Goal: Task Accomplishment & Management: Use online tool/utility

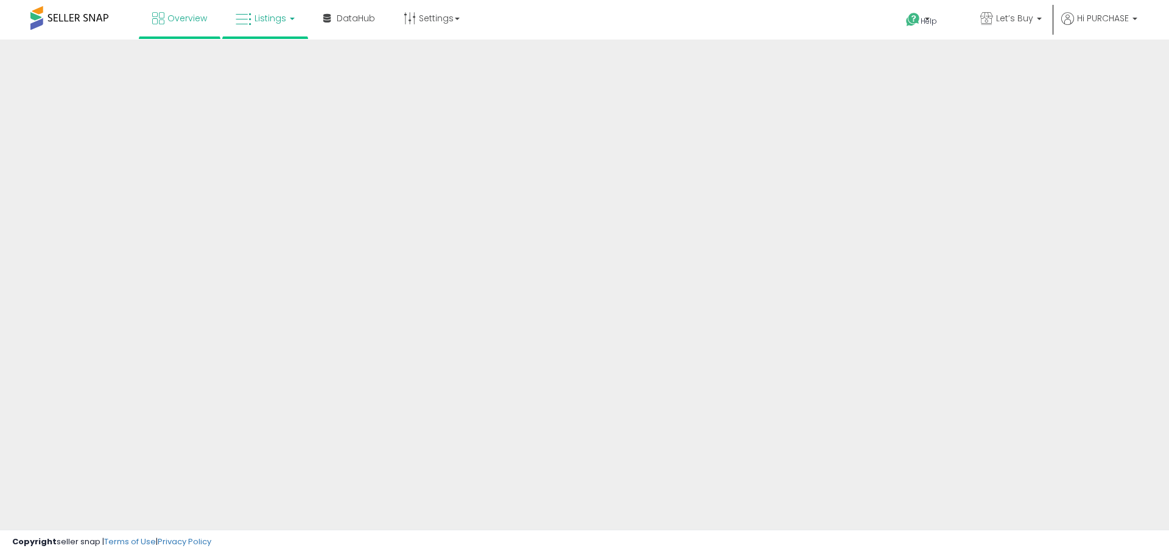
click at [282, 18] on span "Listings" at bounding box center [270, 18] width 32 height 12
click at [259, 14] on span "Listings" at bounding box center [270, 18] width 32 height 12
click at [272, 22] on span "Listings" at bounding box center [270, 18] width 32 height 12
click at [270, 19] on span "Listings" at bounding box center [270, 18] width 32 height 12
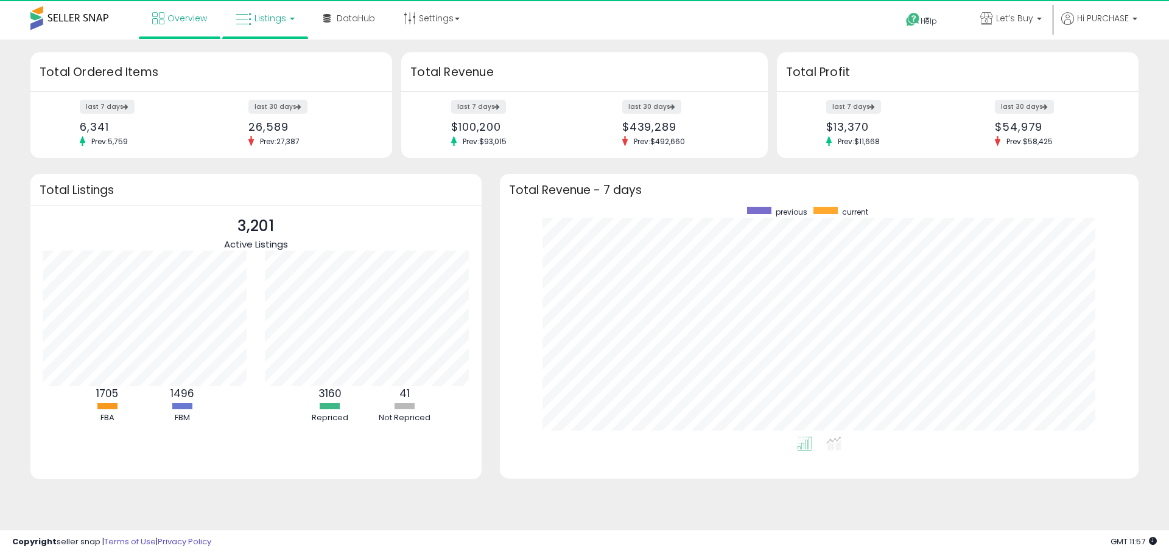
click at [276, 16] on span "Listings" at bounding box center [270, 18] width 32 height 12
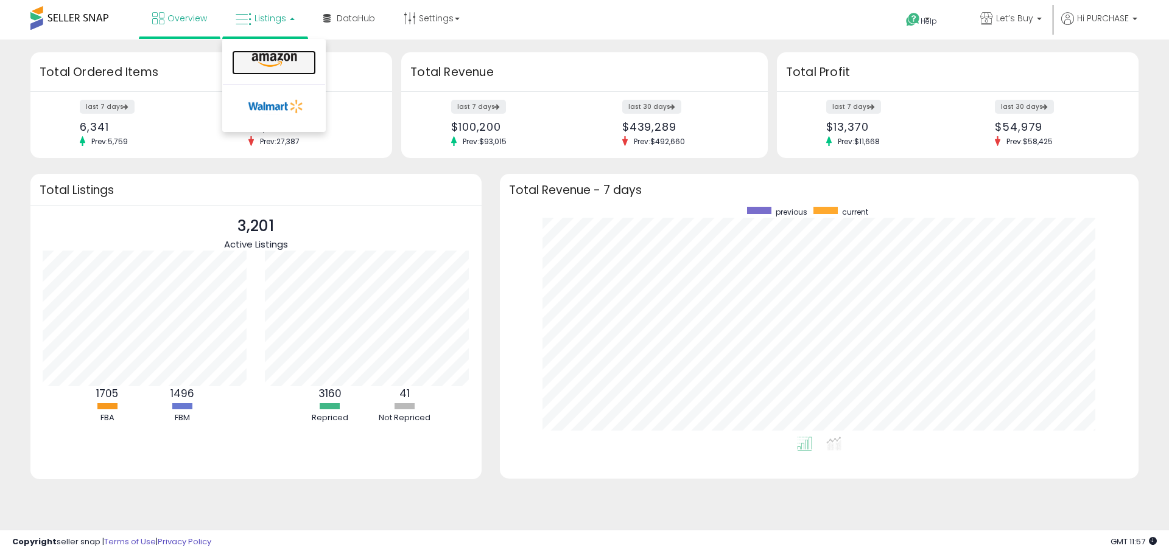
click at [259, 62] on icon at bounding box center [274, 60] width 53 height 16
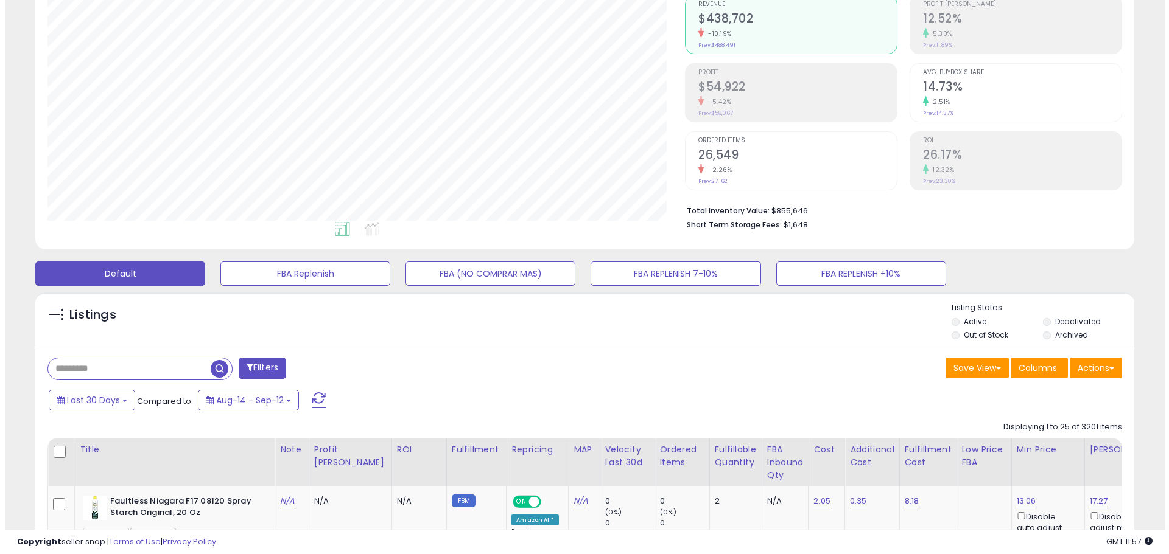
scroll to position [61, 0]
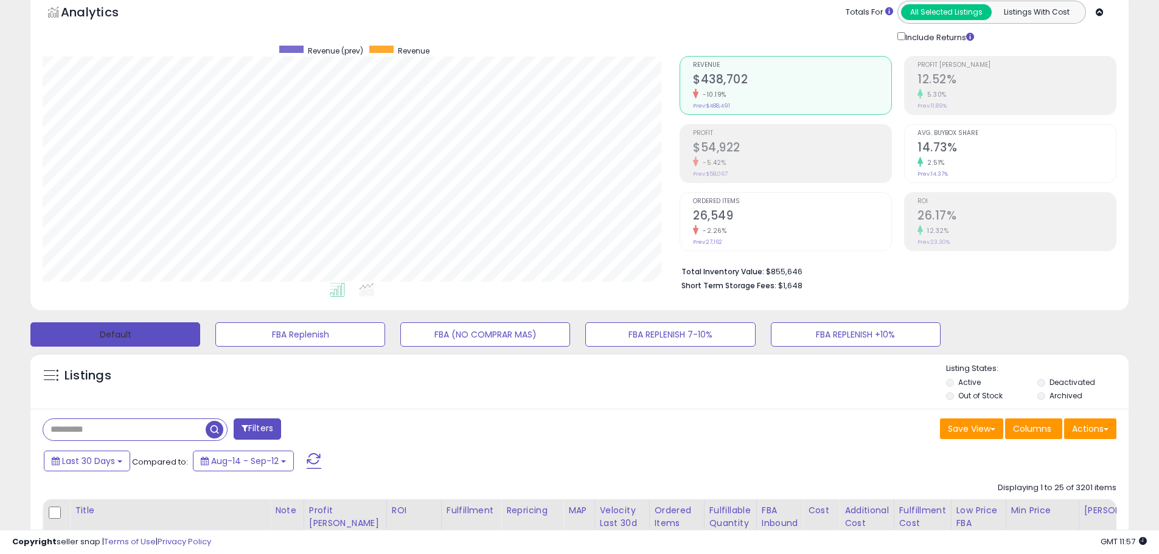
drag, startPoint x: 140, startPoint y: 335, endPoint x: 138, endPoint y: 316, distance: 19.6
click at [140, 335] on button "Default" at bounding box center [115, 335] width 170 height 24
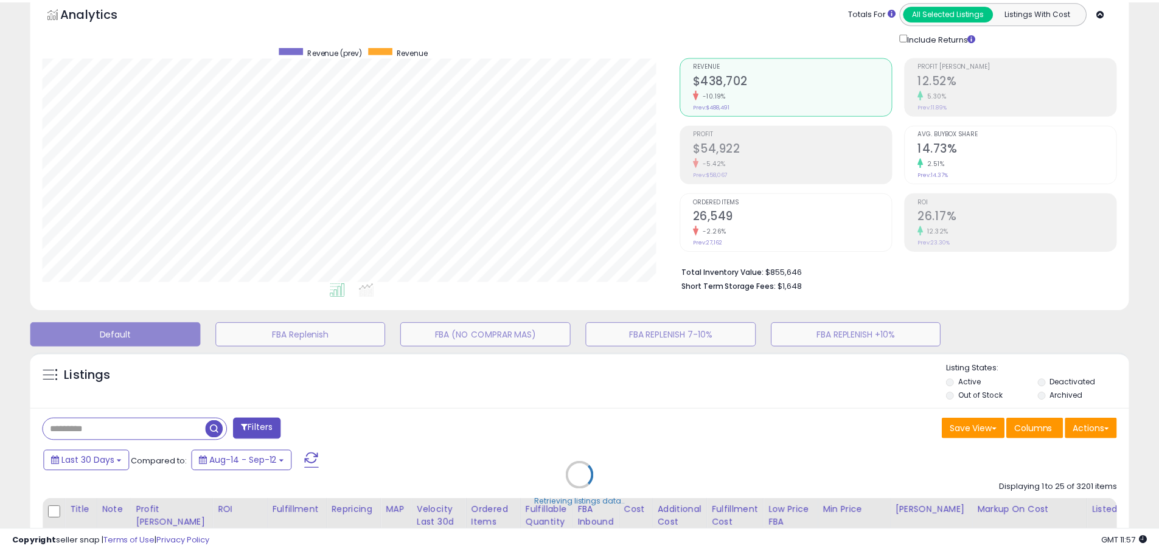
scroll to position [250, 643]
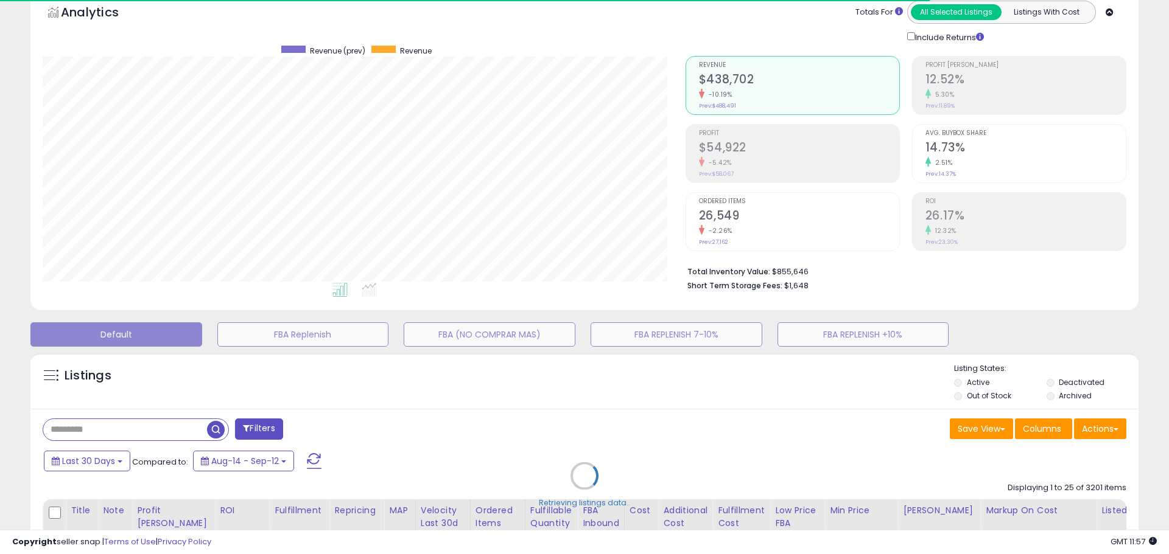
click at [1090, 433] on div "Retrieving listings data.." at bounding box center [584, 485] width 1126 height 277
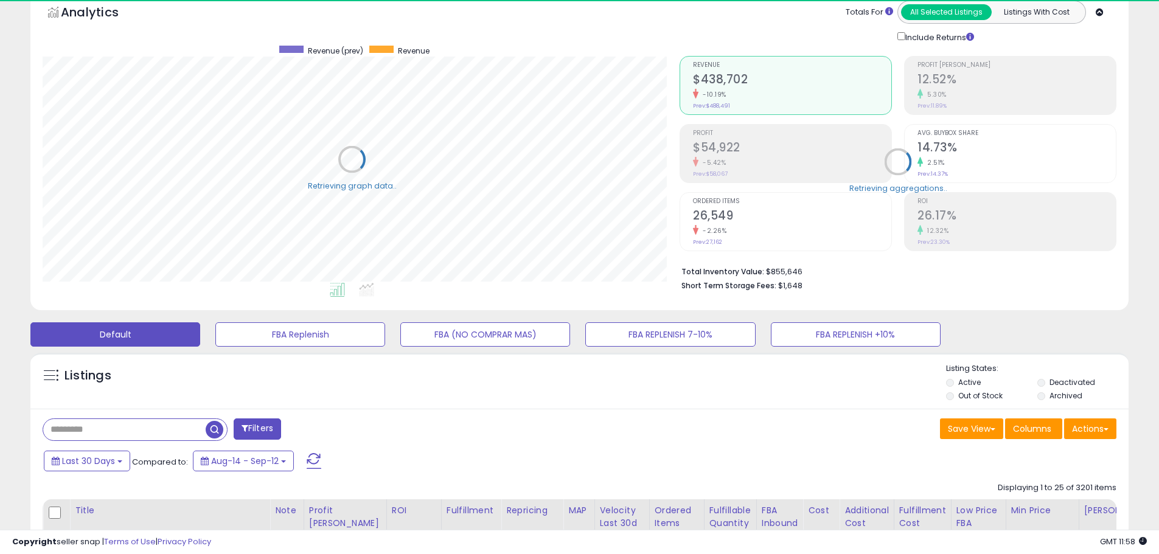
scroll to position [608367, 607979]
click at [1089, 424] on button "Actions" at bounding box center [1090, 429] width 52 height 21
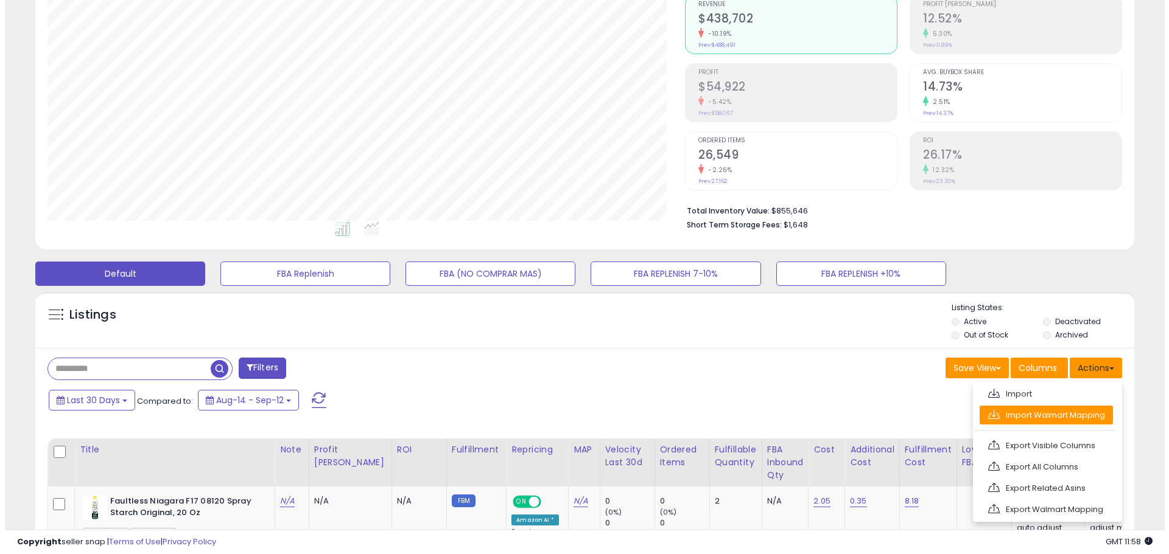
scroll to position [250, 637]
click at [1057, 414] on link "Import Walmart Mapping" at bounding box center [1040, 415] width 133 height 19
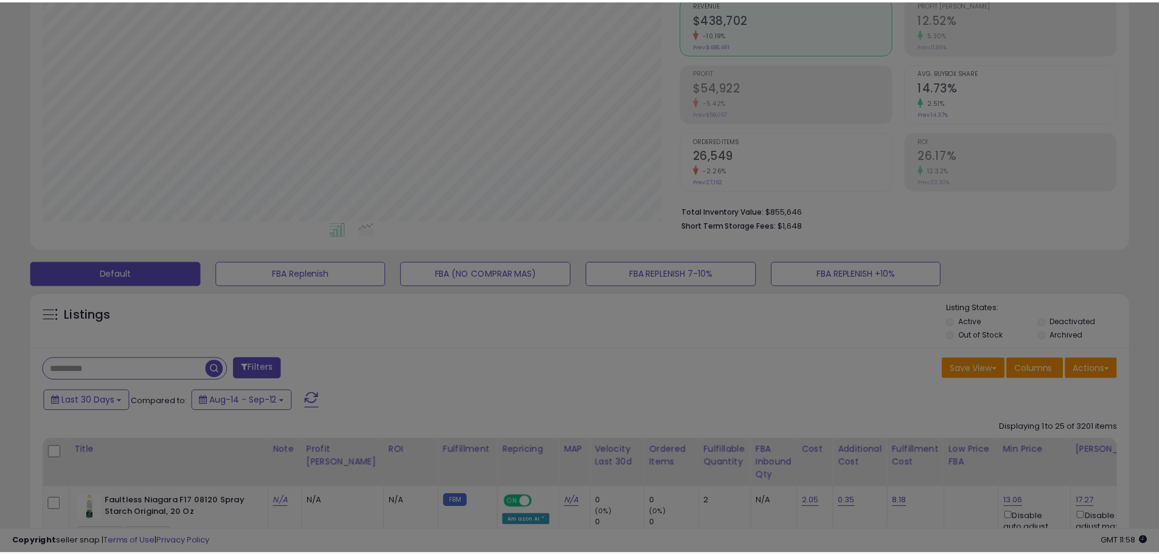
scroll to position [250, 643]
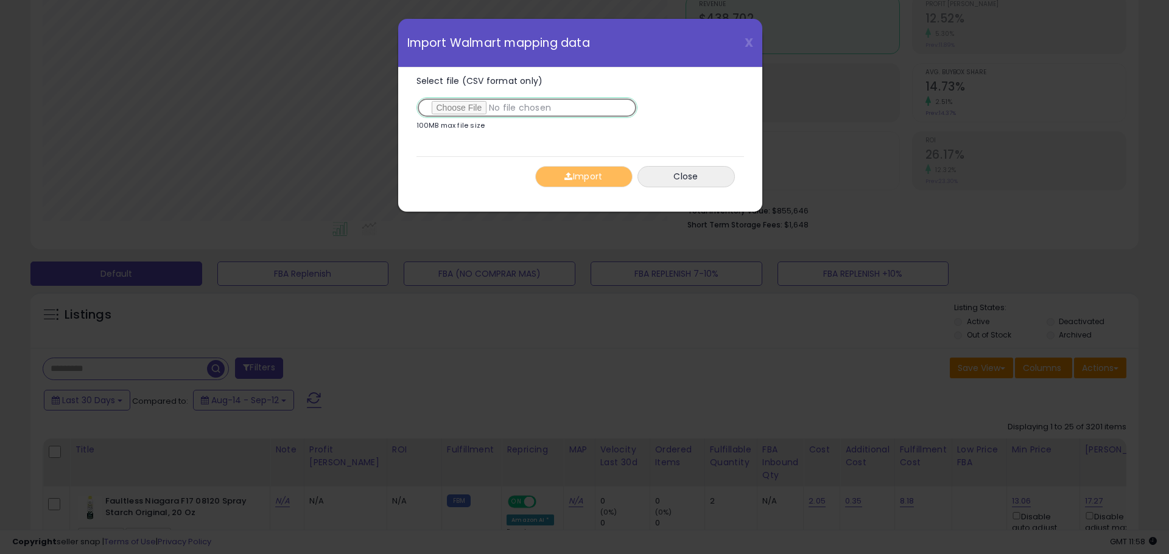
click at [473, 107] on input "Select file (CSV format only)" at bounding box center [526, 107] width 221 height 21
click at [557, 181] on button "Import" at bounding box center [583, 176] width 97 height 21
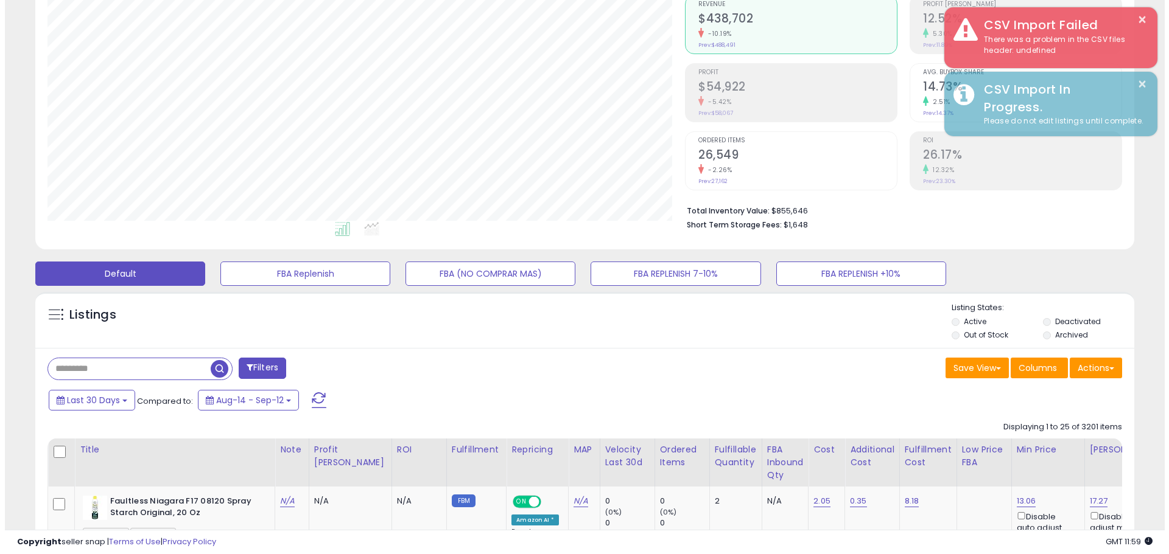
scroll to position [608367, 607979]
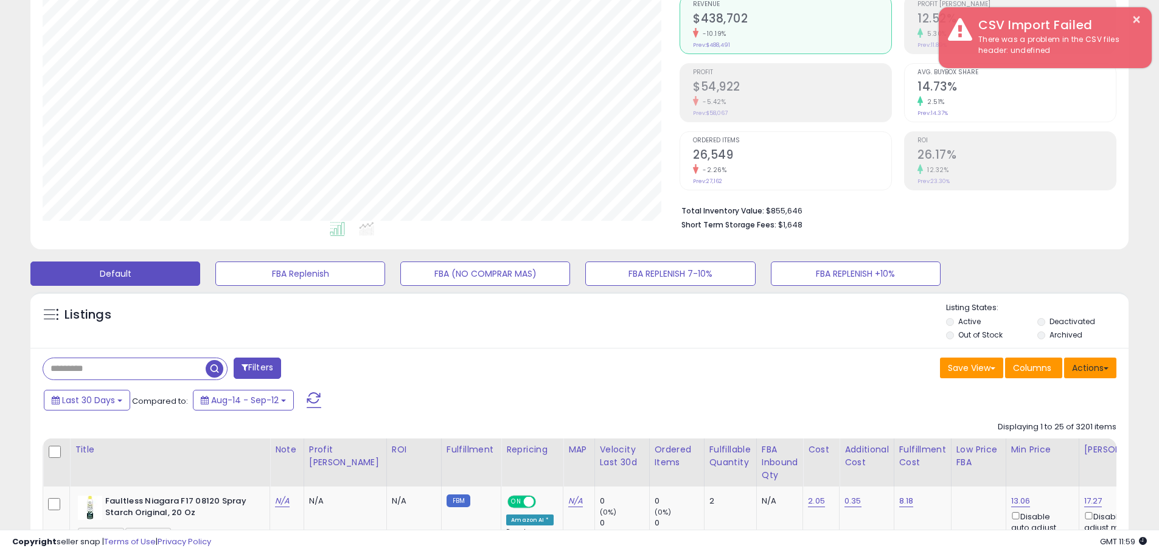
click at [1077, 368] on button "Actions" at bounding box center [1090, 368] width 52 height 21
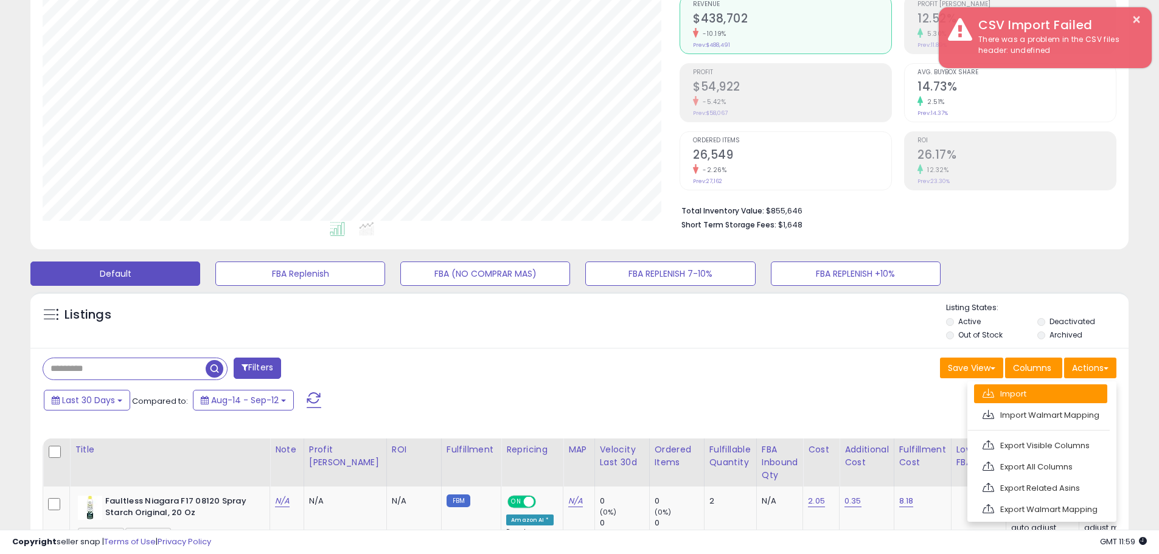
click at [1028, 388] on link "Import" at bounding box center [1040, 394] width 133 height 19
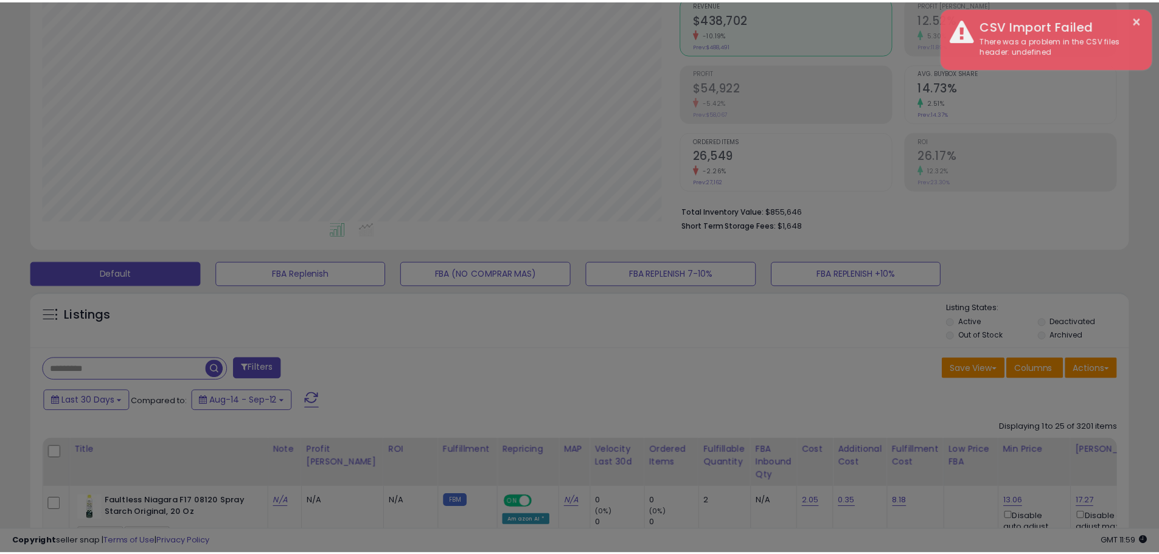
scroll to position [250, 643]
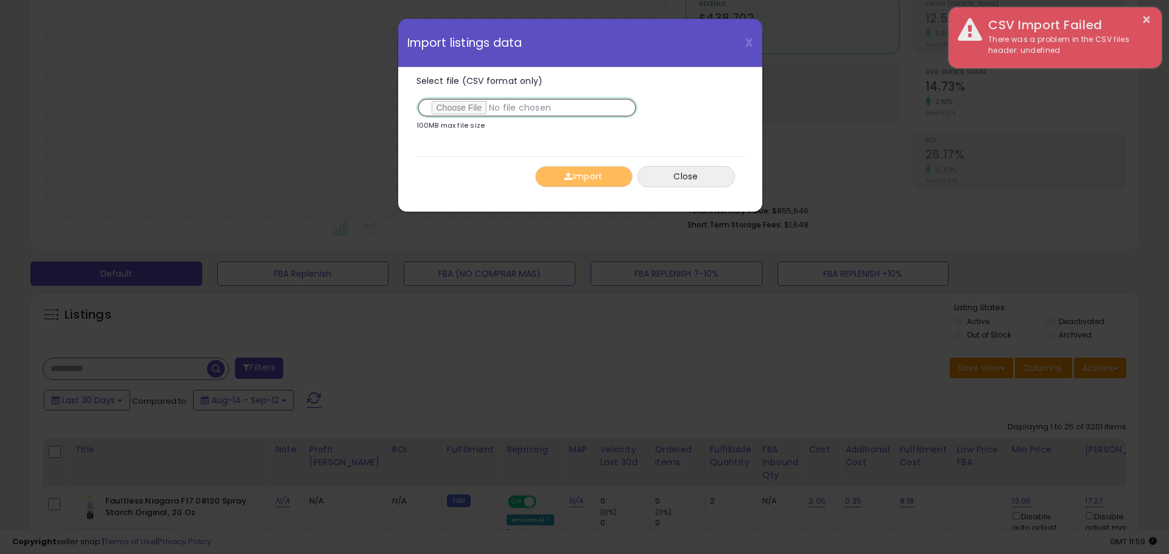
click at [463, 104] on input "Select file (CSV format only)" at bounding box center [526, 107] width 221 height 21
type input "**********"
click at [590, 173] on button "Import" at bounding box center [583, 176] width 97 height 21
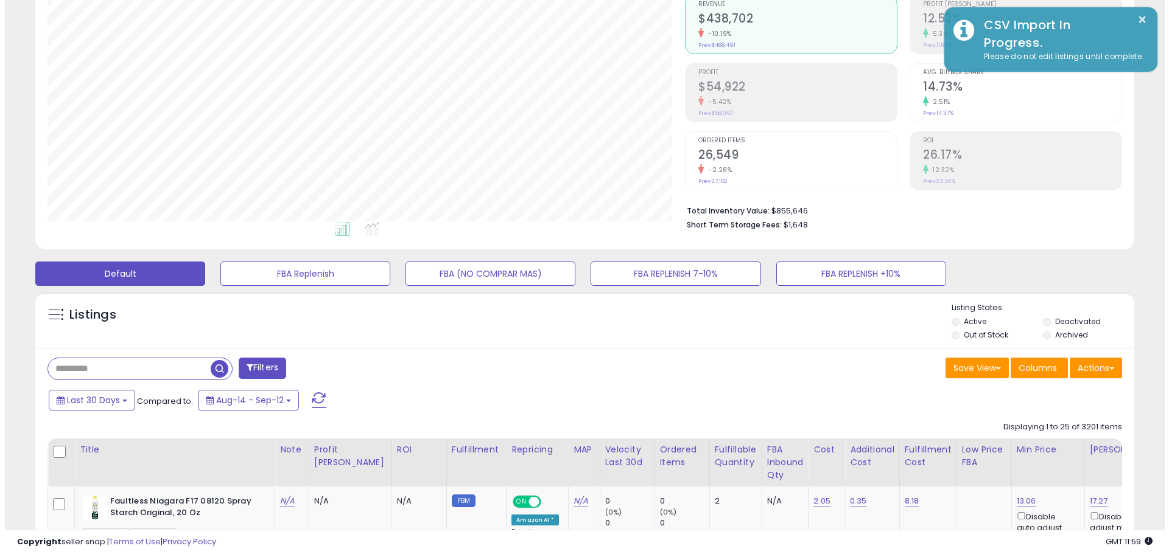
scroll to position [608367, 607979]
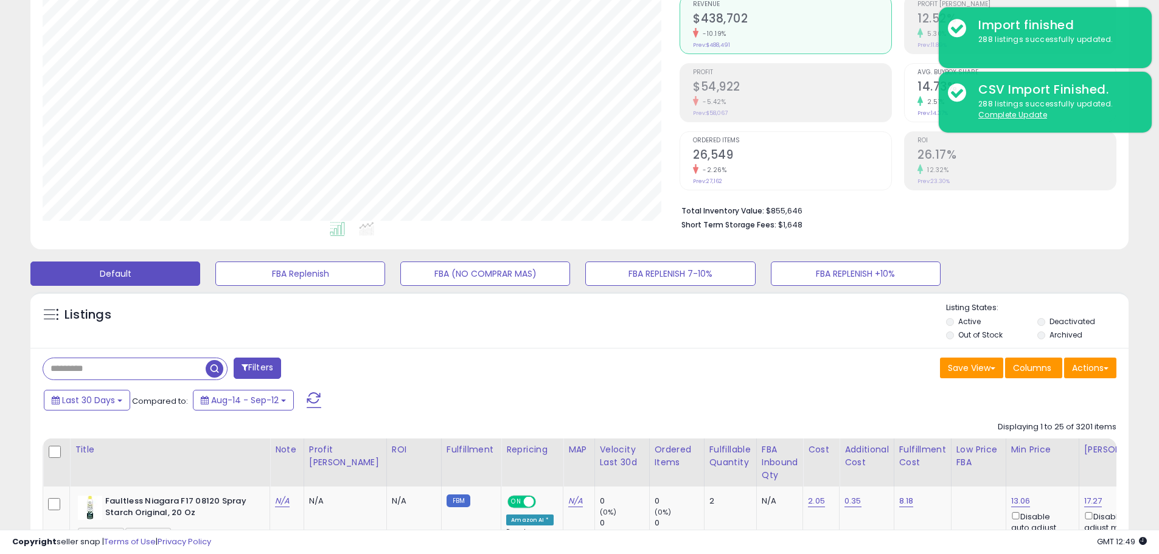
drag, startPoint x: 800, startPoint y: 35, endPoint x: 825, endPoint y: 16, distance: 30.4
click at [800, 32] on div "-10.19%" at bounding box center [792, 34] width 198 height 12
click at [319, 273] on button "FBA Replenish" at bounding box center [300, 274] width 170 height 24
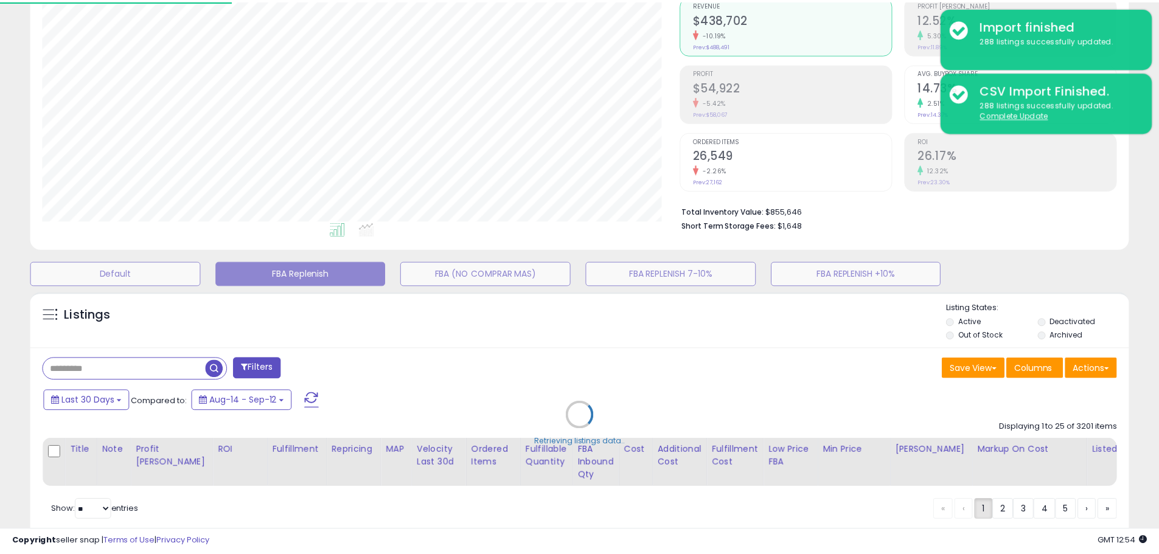
scroll to position [250, 643]
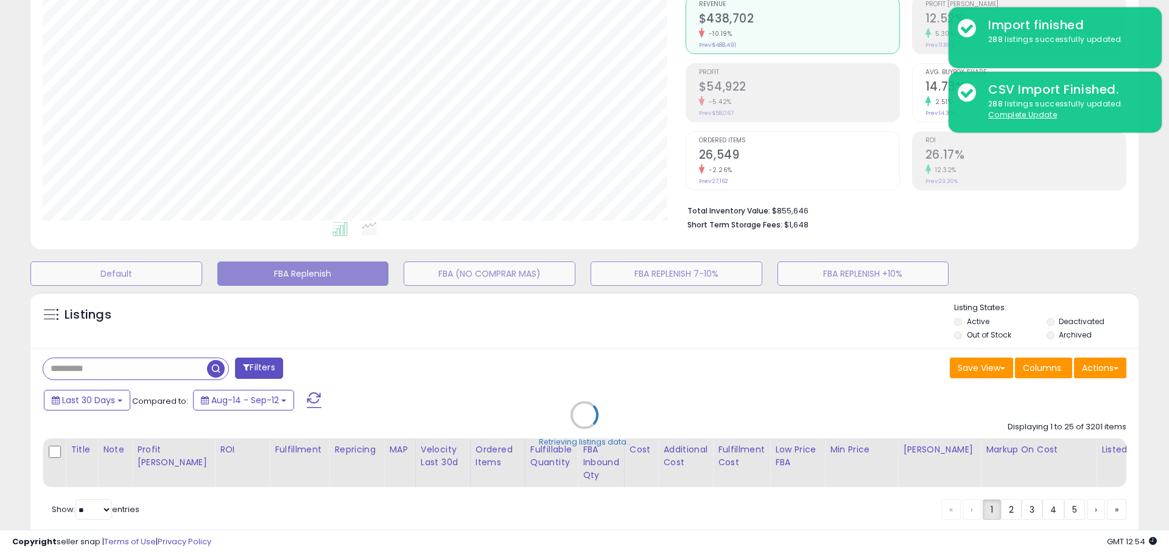
select select "**"
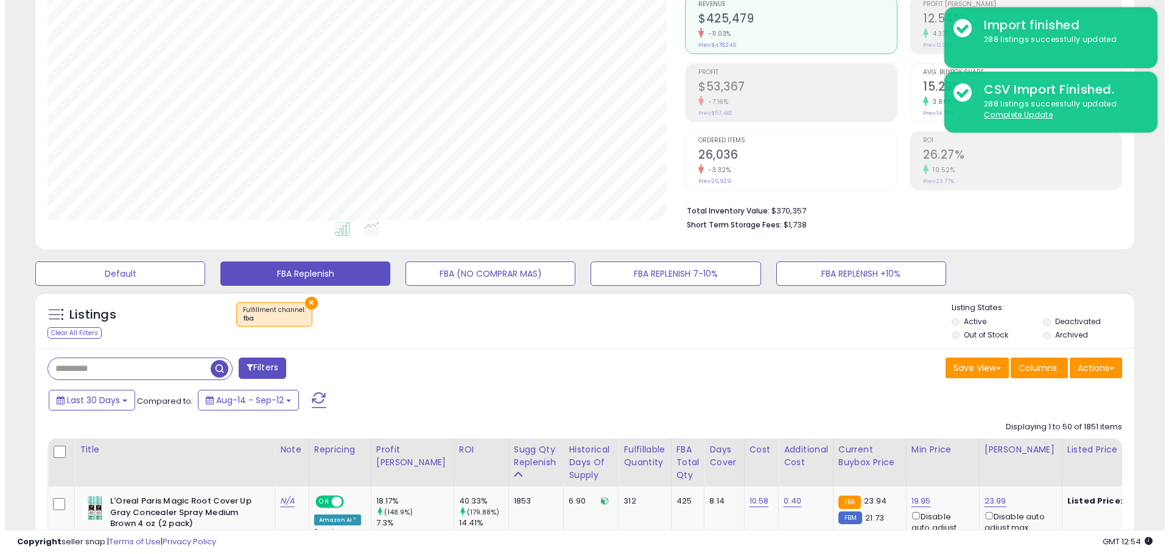
scroll to position [250, 637]
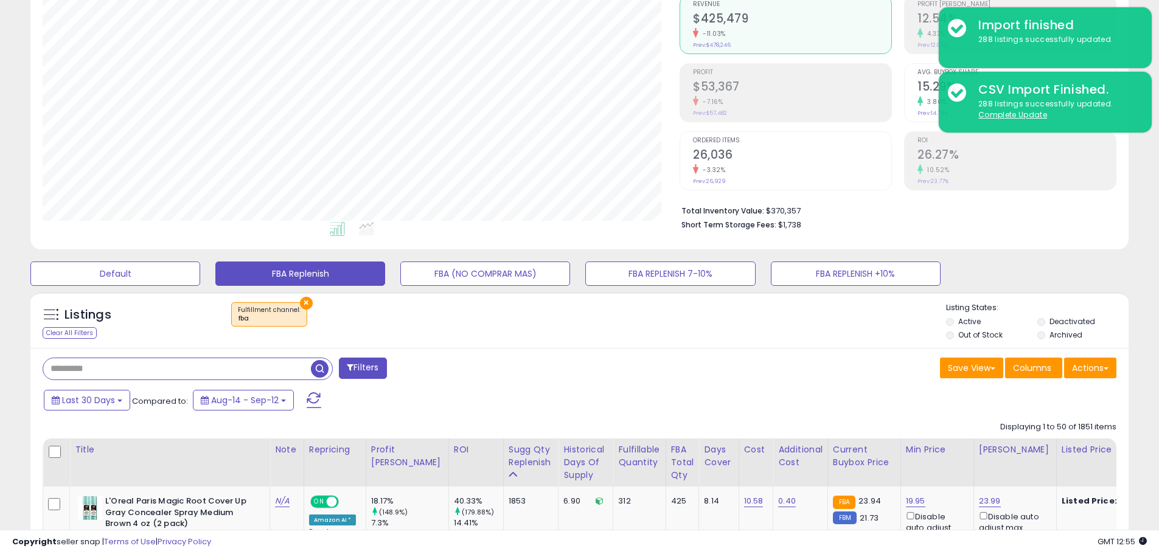
click at [80, 369] on input "text" at bounding box center [177, 368] width 268 height 21
paste input "**********"
click at [320, 371] on span "button" at bounding box center [320, 369] width 18 height 18
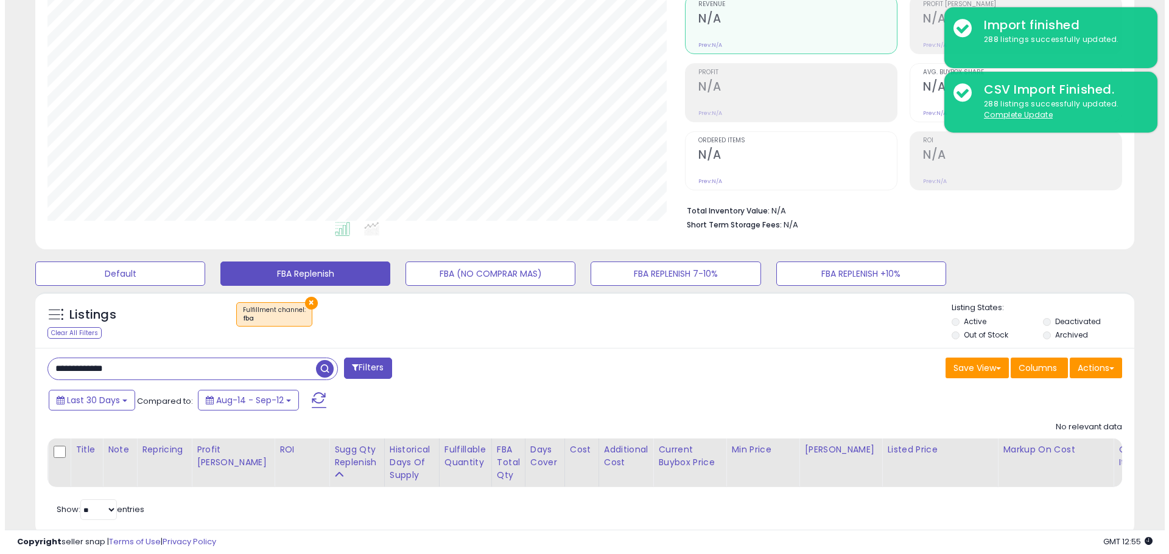
scroll to position [158, 0]
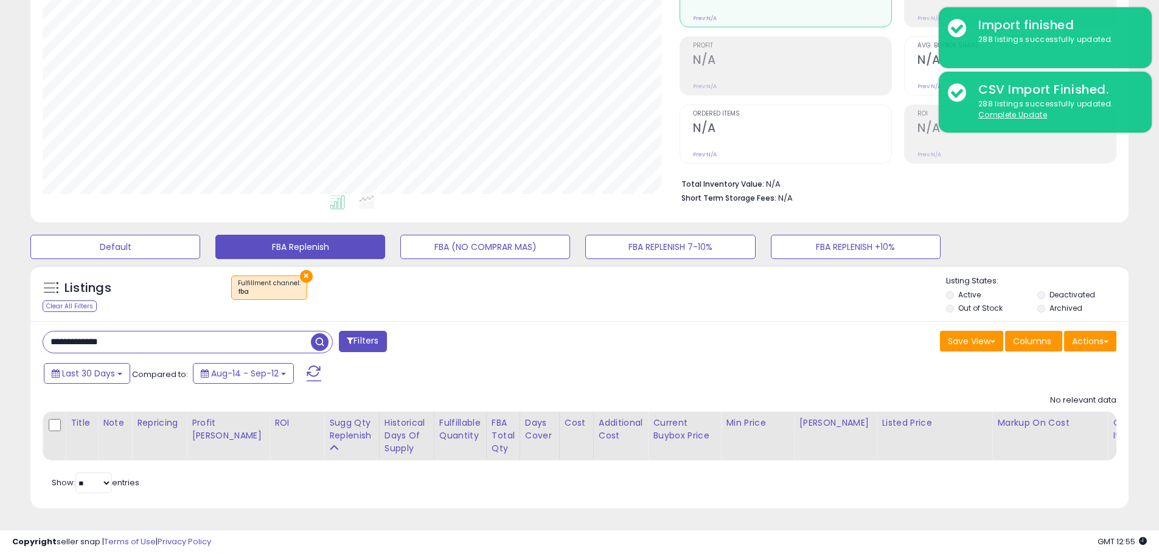
paste input "text"
drag, startPoint x: 142, startPoint y: 329, endPoint x: -54, endPoint y: 321, distance: 196.1
click at [0, 321] on html "Unable to login Retrieving listings data.. has not yet accepted the Terms of Us…" at bounding box center [579, 128] width 1159 height 554
click at [318, 338] on span "button" at bounding box center [320, 343] width 18 height 18
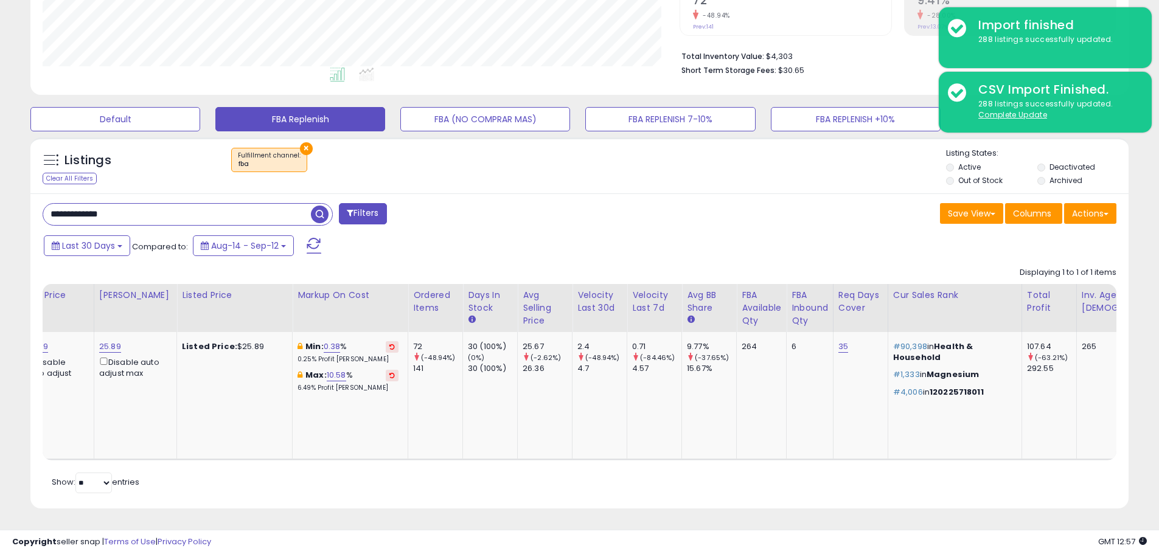
scroll to position [0, 403]
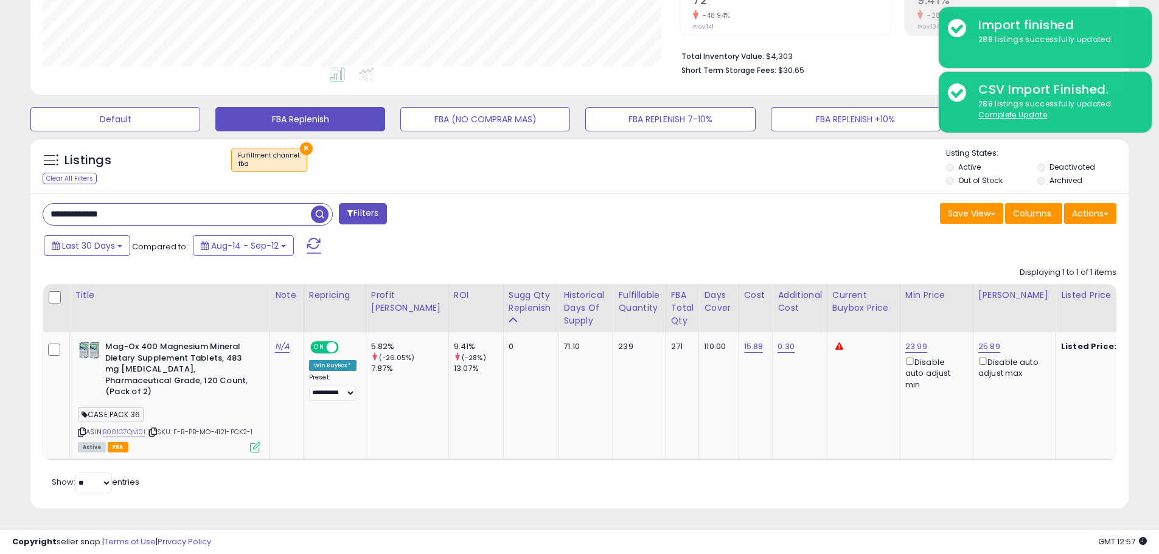
drag, startPoint x: 135, startPoint y: 203, endPoint x: -14, endPoint y: 195, distance: 149.3
click at [0, 195] on html "Unable to login Retrieving listings data.. has not yet accepted the Terms of Us…" at bounding box center [579, 1] width 1159 height 554
paste input "text"
click at [318, 206] on span "button" at bounding box center [320, 215] width 18 height 18
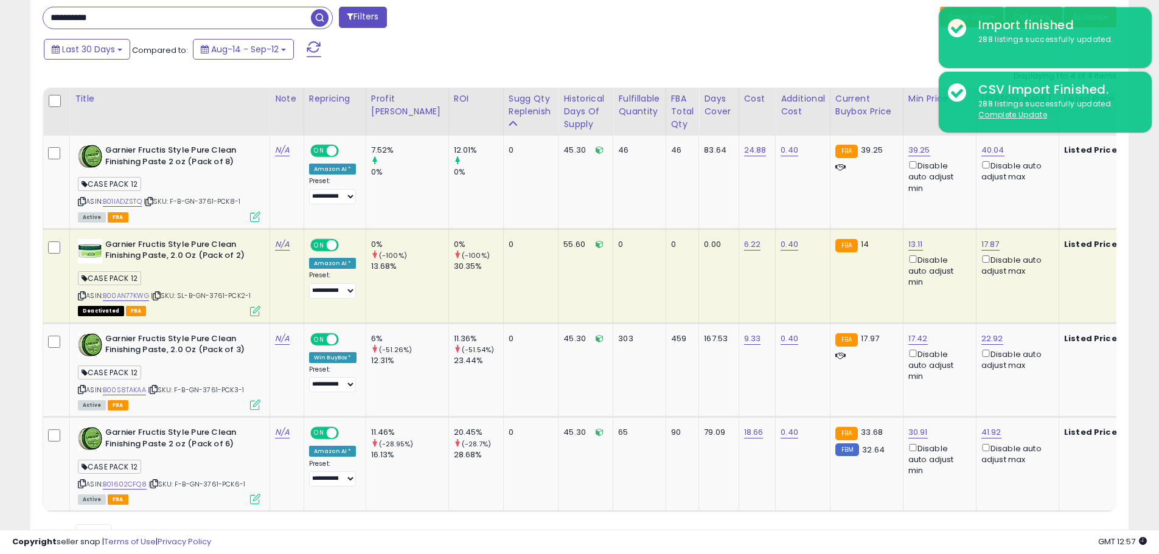
drag, startPoint x: 137, startPoint y: 9, endPoint x: 51, endPoint y: 18, distance: 86.9
click at [51, 18] on input "**********" at bounding box center [177, 17] width 268 height 21
paste input "text"
type input "**********"
click at [313, 21] on span "button" at bounding box center [320, 18] width 18 height 18
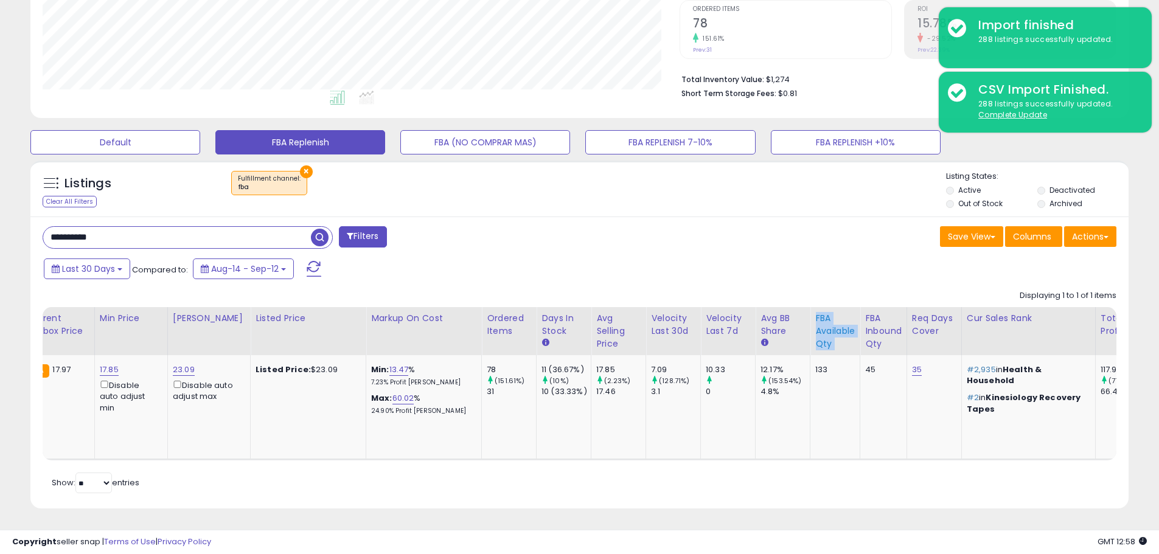
drag, startPoint x: 802, startPoint y: 340, endPoint x: 775, endPoint y: 310, distance: 40.0
click at [811, 310] on th "FBA Available Qty" at bounding box center [836, 331] width 50 height 48
drag, startPoint x: 846, startPoint y: 361, endPoint x: 829, endPoint y: 360, distance: 17.1
click at [865, 365] on div "45" at bounding box center [881, 370] width 32 height 11
drag, startPoint x: 854, startPoint y: 337, endPoint x: 830, endPoint y: 307, distance: 38.5
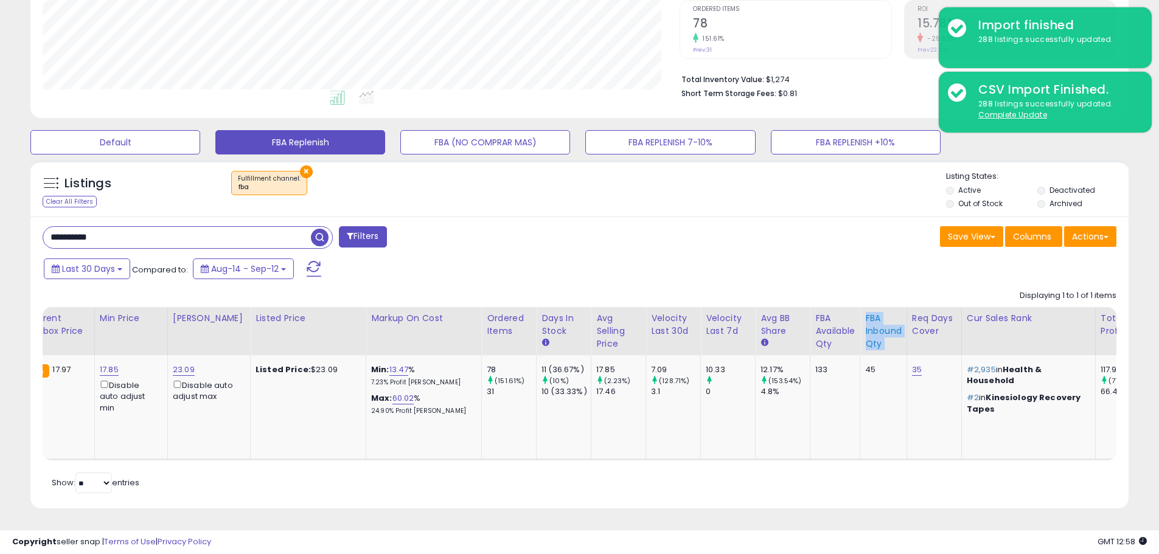
click at [865, 312] on div "FBA inbound Qty" at bounding box center [883, 331] width 37 height 38
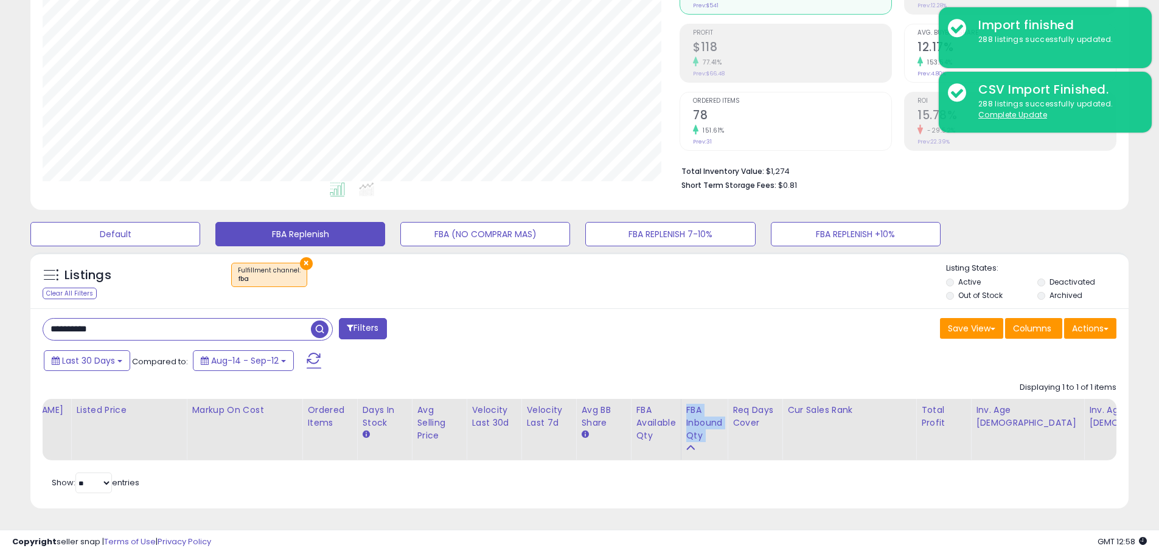
scroll to position [170, 0]
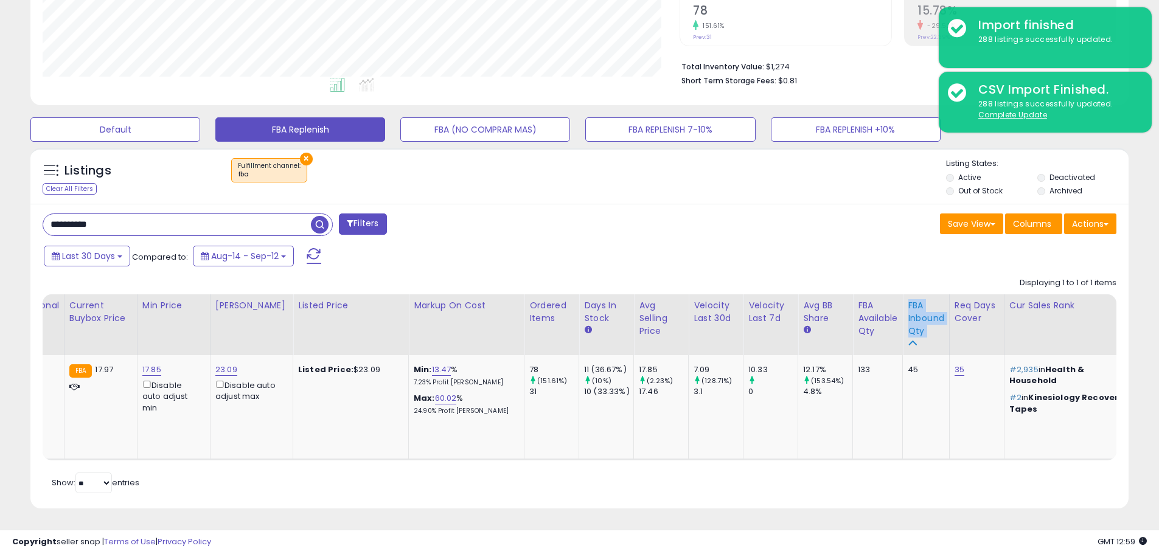
drag, startPoint x: 891, startPoint y: 325, endPoint x: 873, endPoint y: 295, distance: 35.0
click at [908, 299] on div "FBA inbound Qty" at bounding box center [926, 318] width 37 height 38
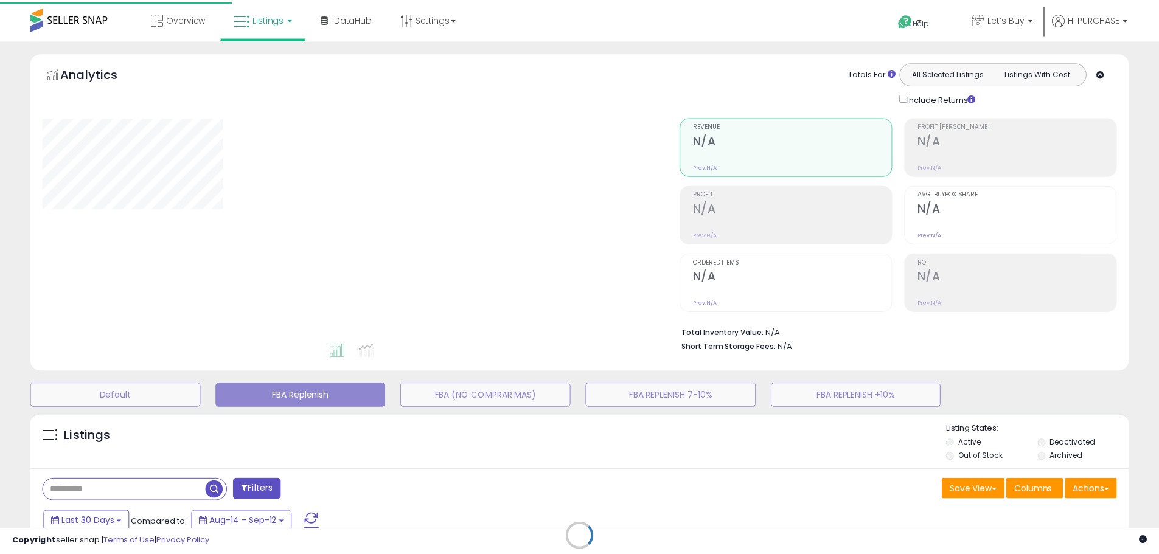
scroll to position [170, 0]
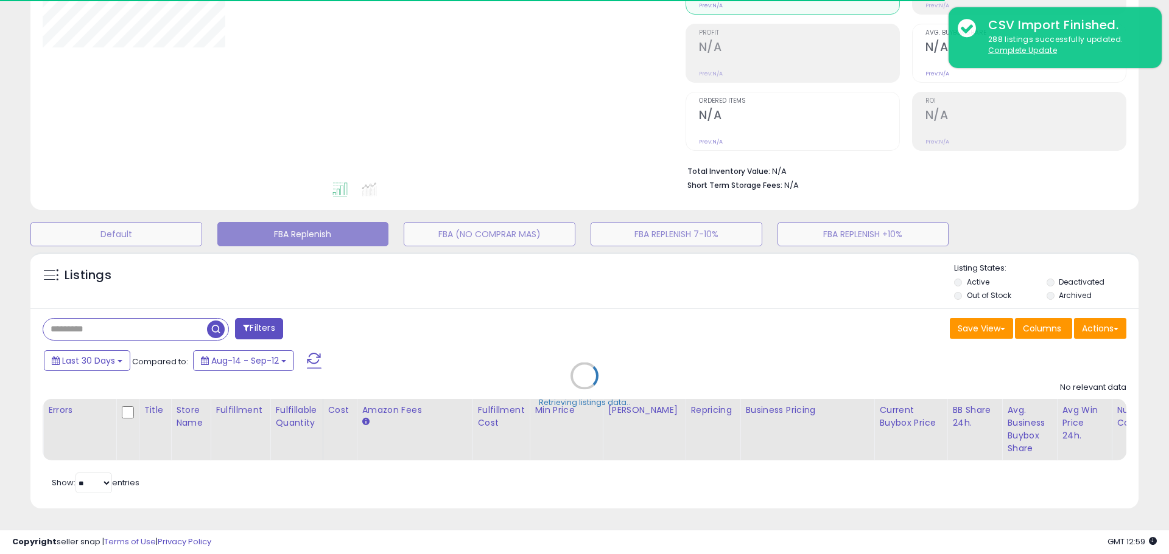
type input "**********"
select select "**"
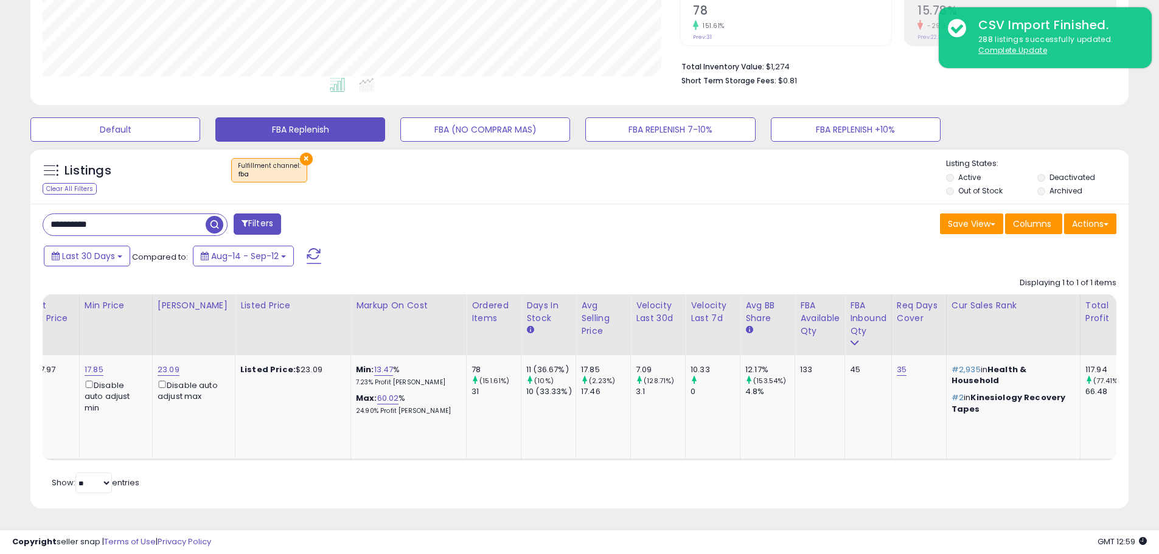
scroll to position [0, 0]
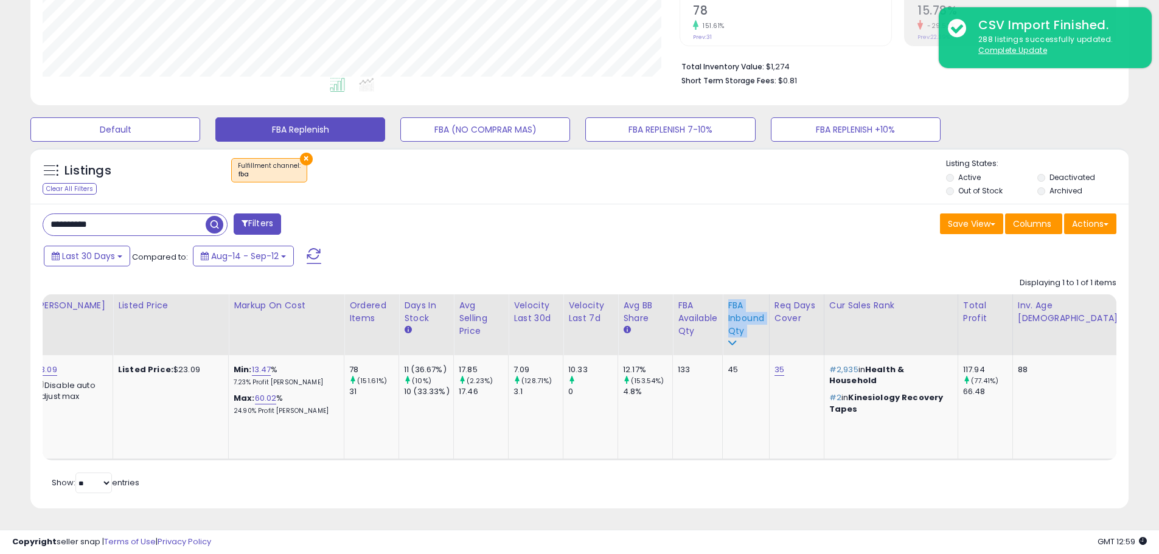
drag, startPoint x: 687, startPoint y: 296, endPoint x: 716, endPoint y: 321, distance: 38.9
click at [723, 321] on th "FBA inbound Qty" at bounding box center [746, 325] width 47 height 61
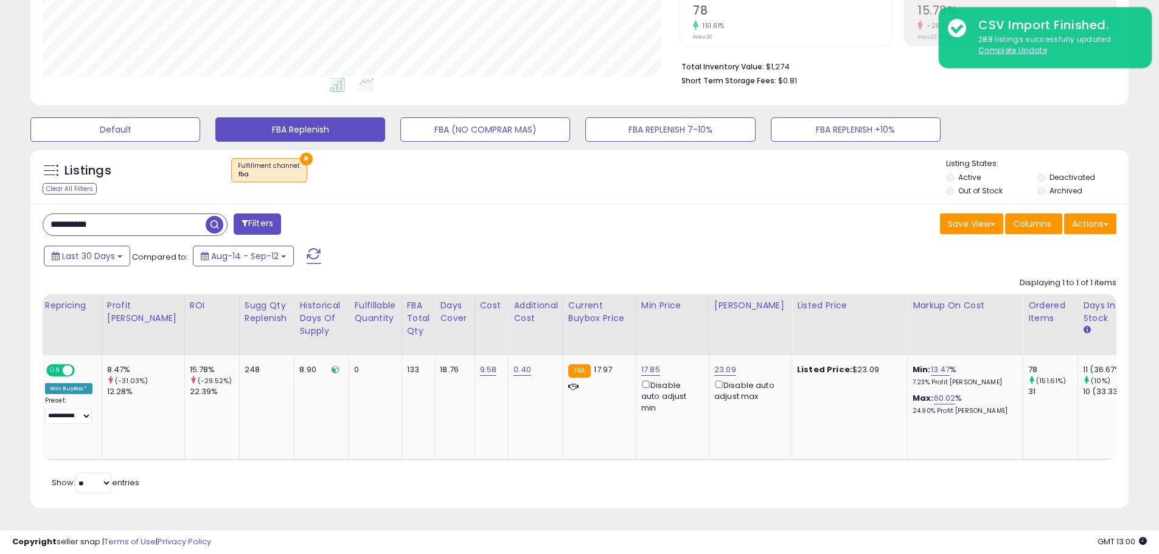
scroll to position [0, 253]
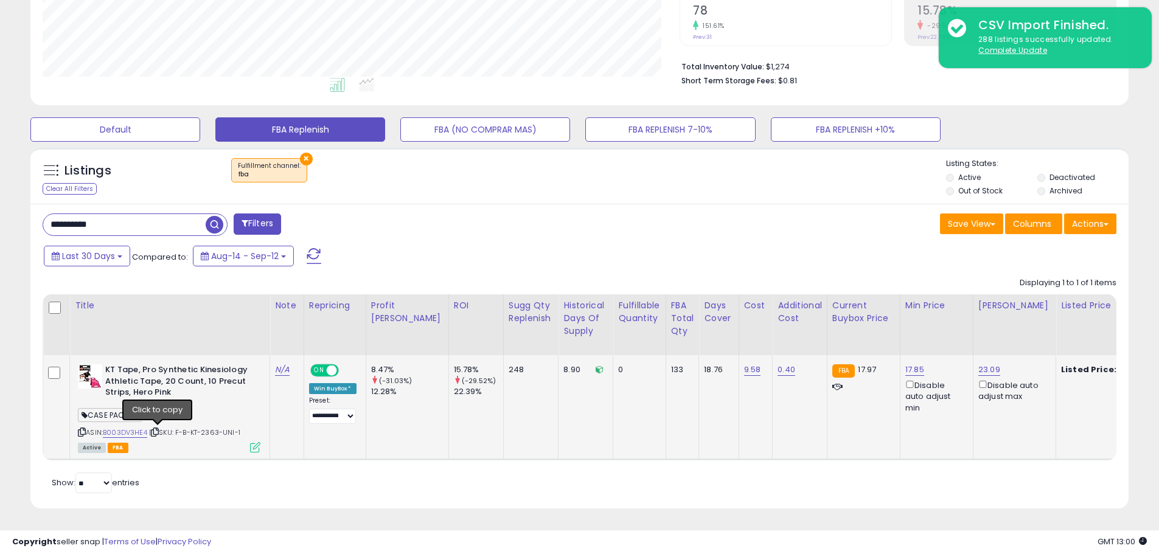
click at [157, 429] on icon at bounding box center [155, 432] width 8 height 7
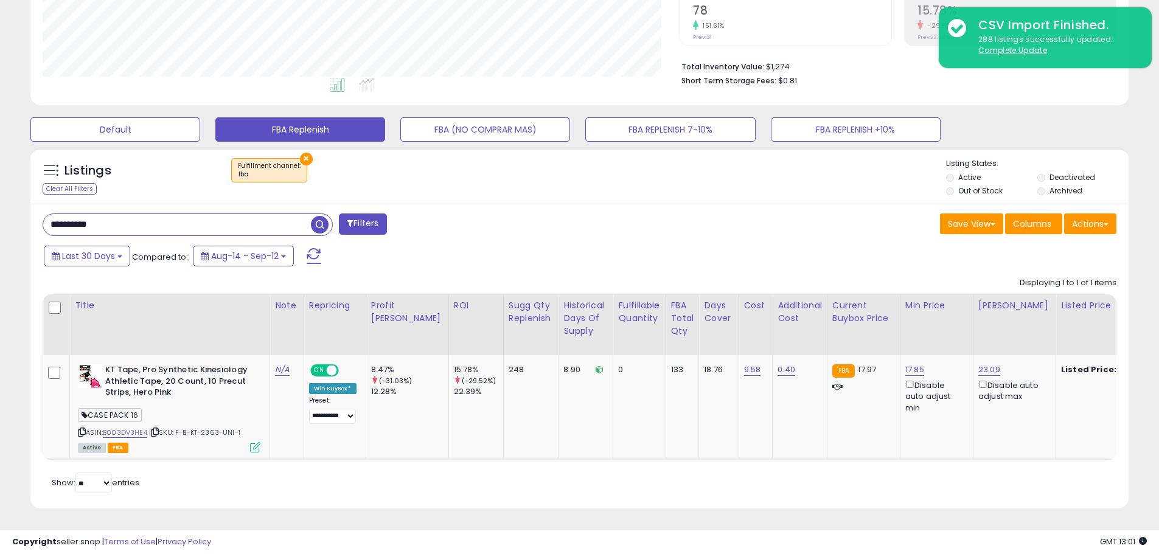
drag, startPoint x: 115, startPoint y: 216, endPoint x: -42, endPoint y: 215, distance: 157.0
click at [0, 215] on html "Unable to login Retrieving listings data.. has not yet accepted the Terms of Us…" at bounding box center [579, 11] width 1159 height 554
paste input "text"
click at [319, 219] on span "button" at bounding box center [320, 225] width 18 height 18
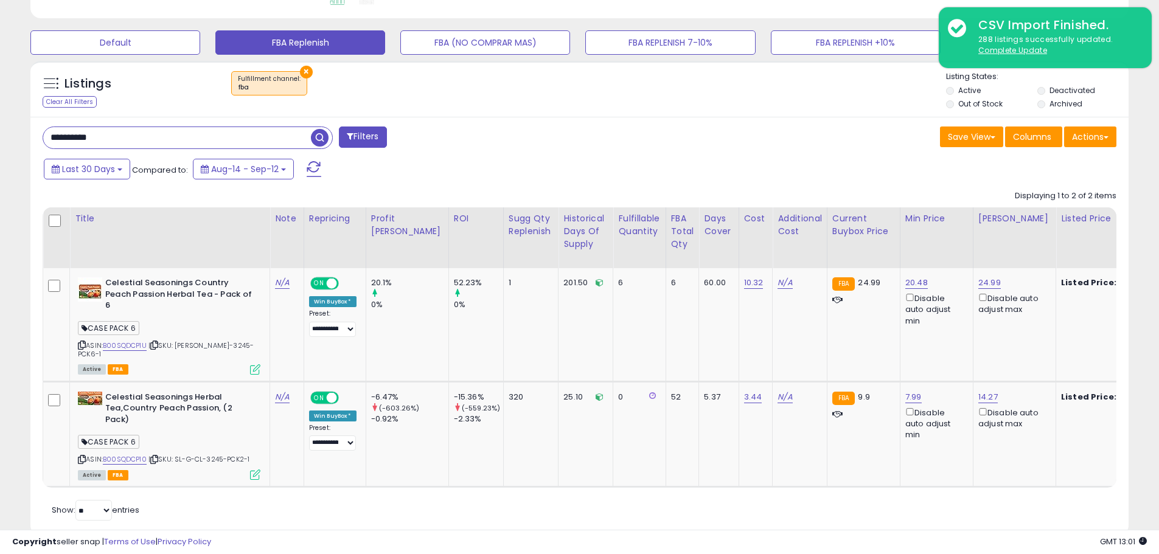
scroll to position [0, 117]
drag, startPoint x: 57, startPoint y: 130, endPoint x: -9, endPoint y: 130, distance: 66.3
paste input "***"
click at [317, 136] on span "button" at bounding box center [320, 138] width 18 height 18
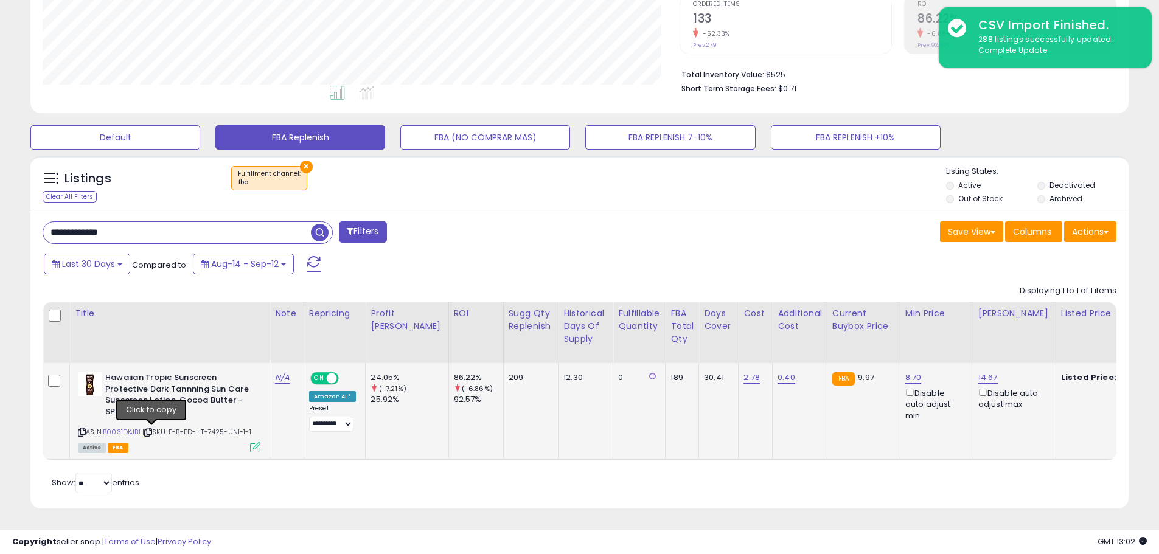
click at [152, 429] on icon at bounding box center [148, 432] width 8 height 7
paste input "text"
drag, startPoint x: 134, startPoint y: 229, endPoint x: -41, endPoint y: 232, distance: 175.3
click at [0, 232] on html "Unable to login Retrieving listings data.. has not yet accepted the Terms of Us…" at bounding box center [579, 19] width 1159 height 554
click at [315, 224] on span "button" at bounding box center [320, 233] width 18 height 18
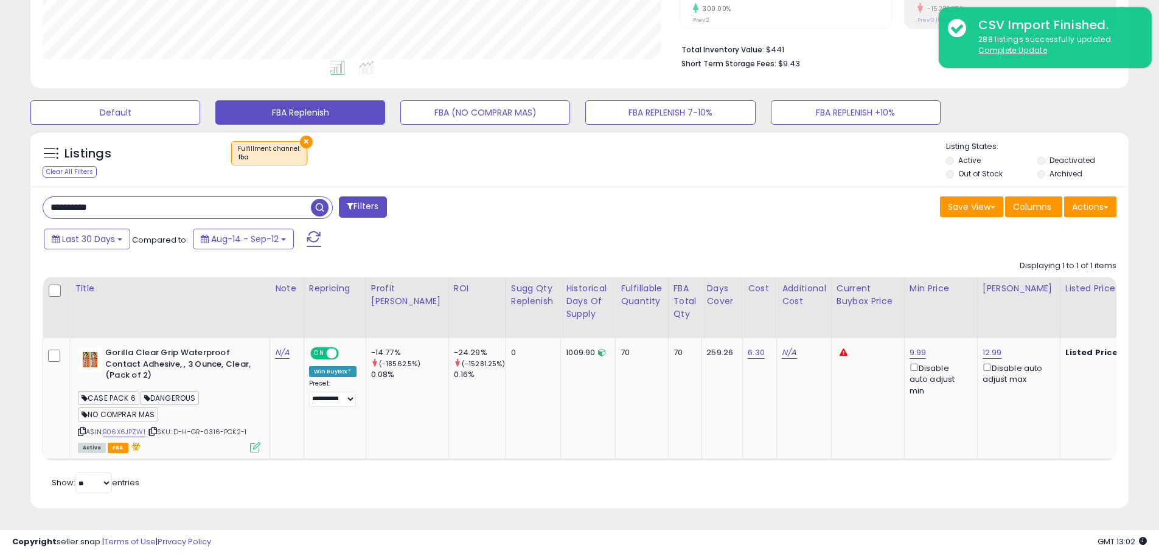
paste input "***"
drag, startPoint x: 101, startPoint y: 202, endPoint x: 27, endPoint y: 223, distance: 76.5
click at [27, 223] on div "Listings Clear All Filters × Fulfillment channel : fba Active" at bounding box center [579, 325] width 1117 height 400
click at [320, 199] on span "button" at bounding box center [320, 208] width 18 height 18
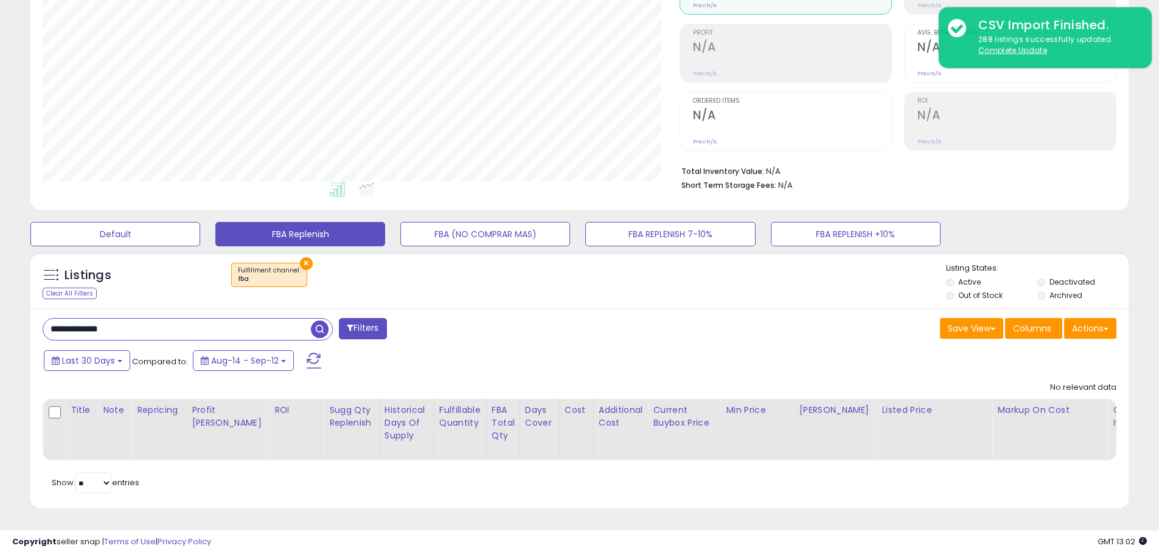
paste input "text"
drag, startPoint x: 138, startPoint y: 320, endPoint x: -9, endPoint y: 313, distance: 146.9
click at [0, 313] on html "Unable to login Retrieving listings data.. has not yet accepted the Terms of Us…" at bounding box center [579, 116] width 1159 height 554
click at [323, 323] on span "button" at bounding box center [320, 330] width 18 height 18
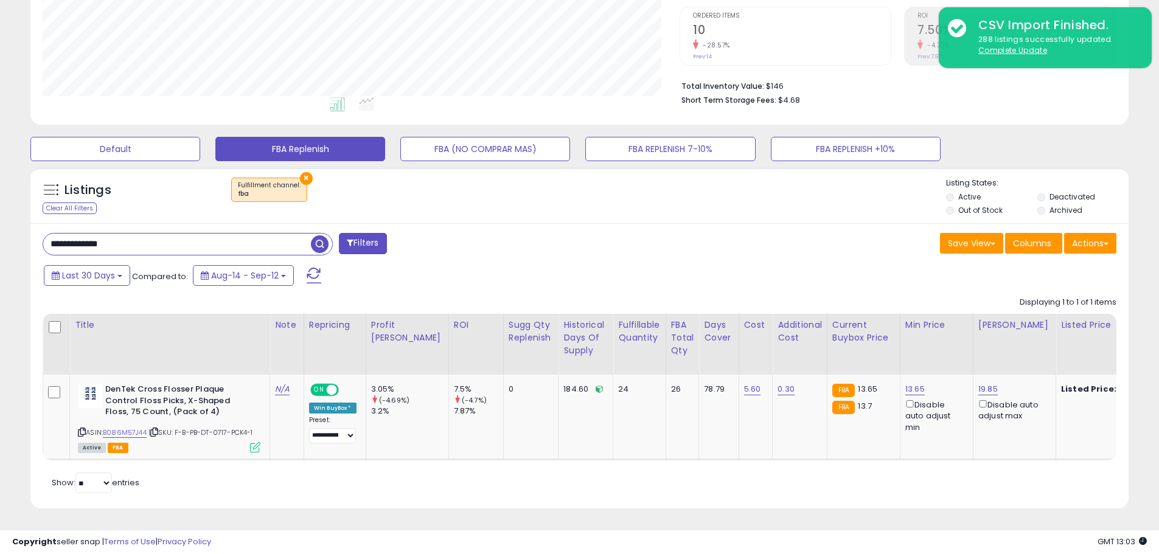
paste input "text"
drag, startPoint x: 127, startPoint y: 239, endPoint x: 7, endPoint y: 226, distance: 120.6
click at [7, 226] on div "**********" at bounding box center [579, 164] width 1147 height 719
click at [321, 237] on span "button" at bounding box center [320, 245] width 18 height 18
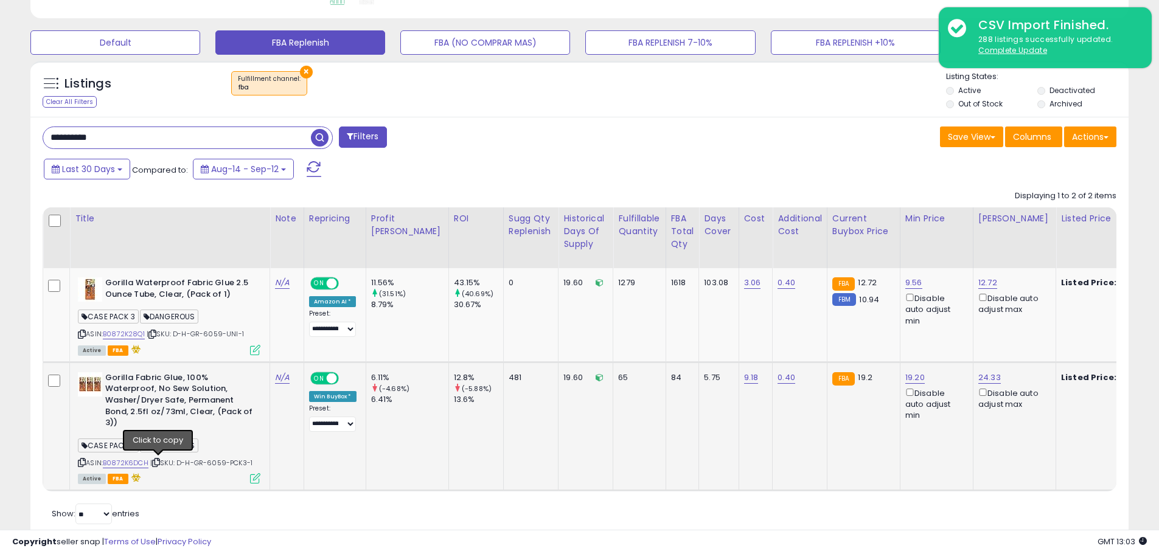
click at [159, 463] on icon at bounding box center [156, 463] width 8 height 7
drag, startPoint x: 121, startPoint y: 142, endPoint x: -5, endPoint y: 115, distance: 128.2
paste input "text"
click at [330, 136] on button "button" at bounding box center [321, 136] width 22 height 18
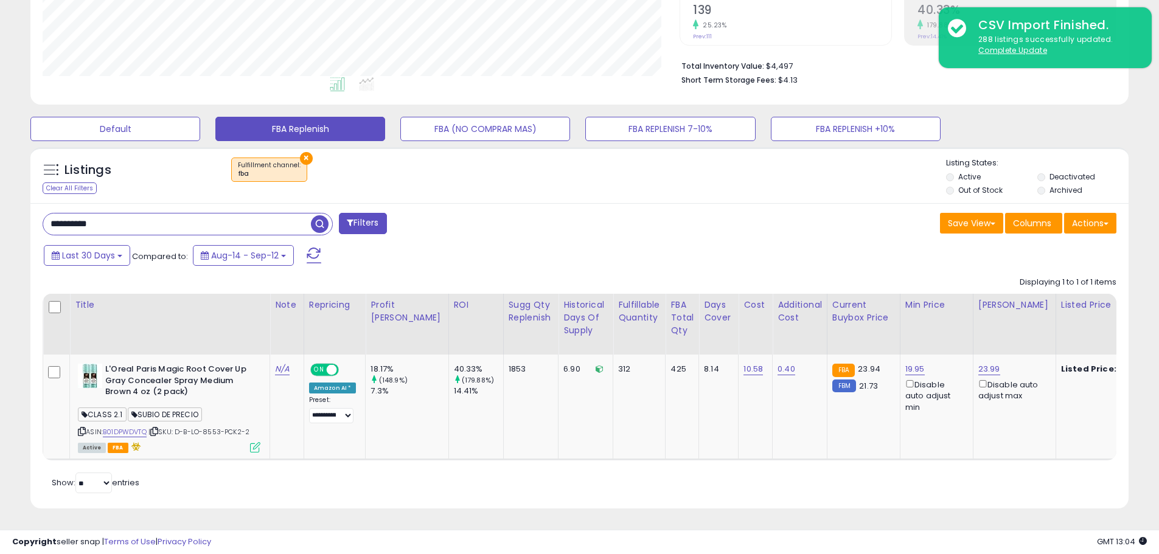
scroll to position [250, 637]
click at [158, 428] on icon at bounding box center [154, 431] width 8 height 7
paste input "***"
drag, startPoint x: 122, startPoint y: 215, endPoint x: -26, endPoint y: 216, distance: 147.9
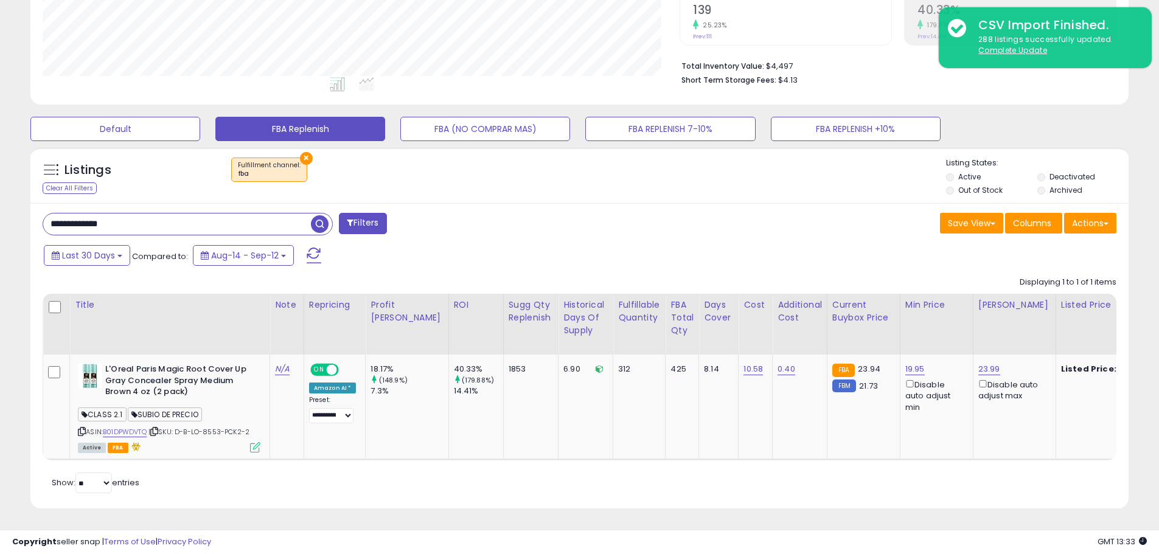
click at [0, 216] on html "Unable to login Retrieving listings data.. has not yet accepted the Terms of Us…" at bounding box center [579, 10] width 1159 height 554
click at [319, 215] on span "button" at bounding box center [320, 224] width 18 height 18
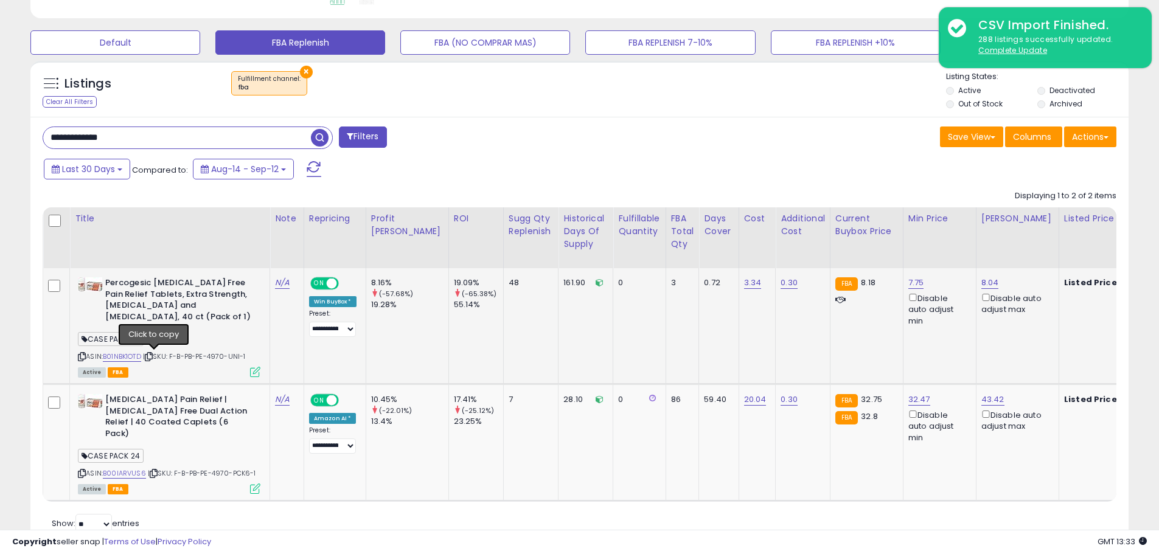
click at [153, 355] on icon at bounding box center [149, 357] width 8 height 7
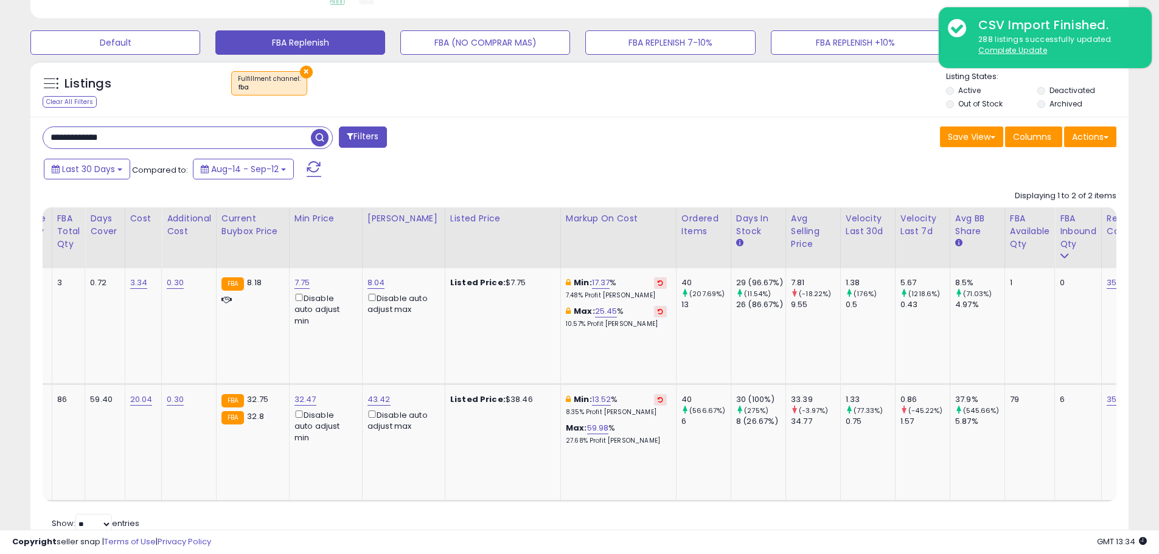
scroll to position [0, 616]
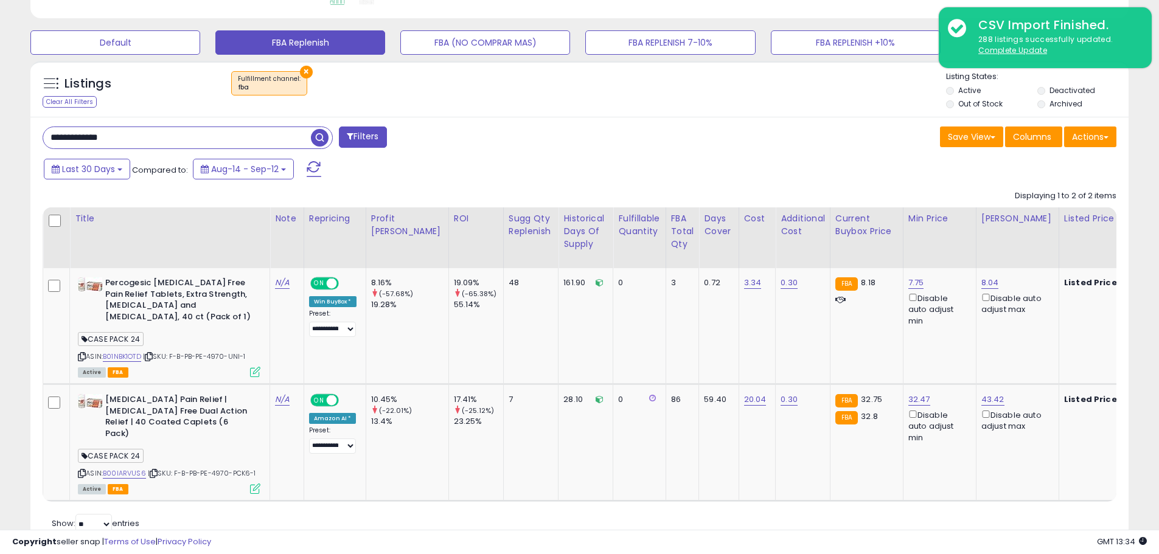
paste input "text"
drag, startPoint x: 114, startPoint y: 138, endPoint x: -16, endPoint y: 135, distance: 130.3
click at [316, 141] on span "button" at bounding box center [320, 138] width 18 height 18
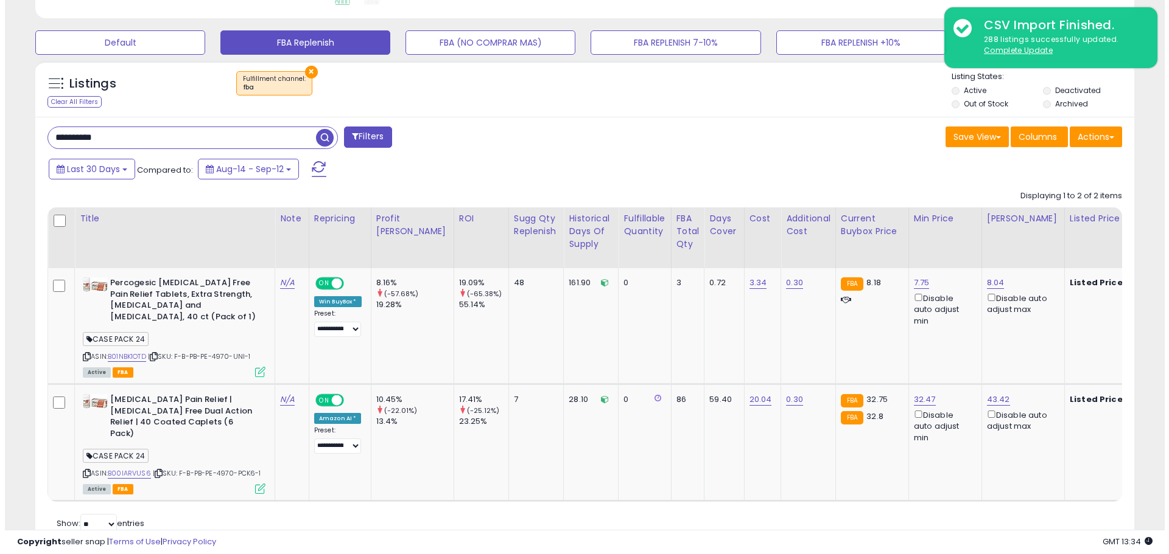
scroll to position [170, 0]
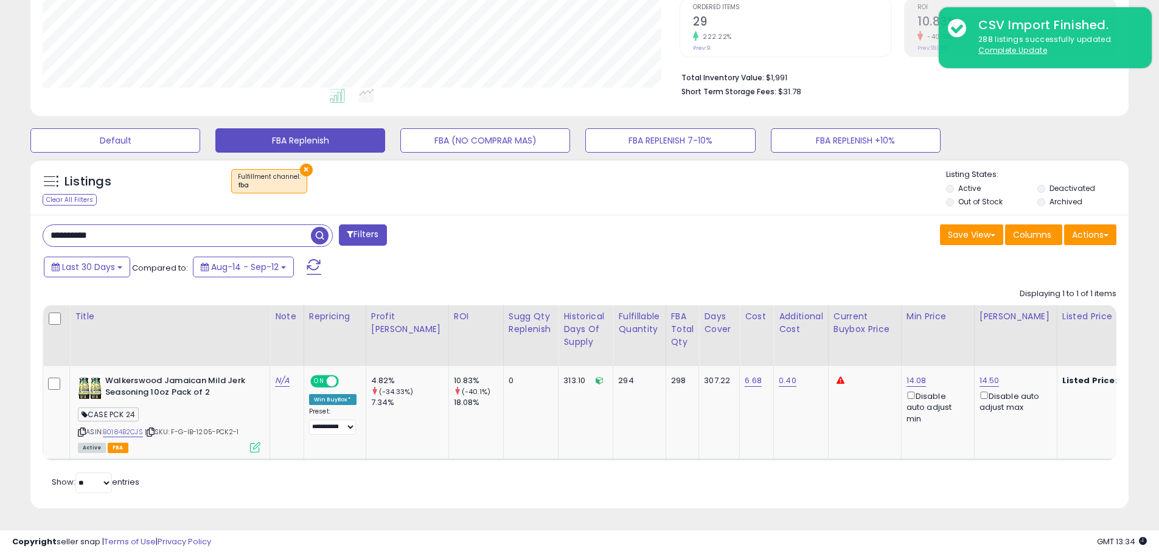
paste input "text"
drag, startPoint x: 127, startPoint y: 225, endPoint x: -43, endPoint y: 200, distance: 171.7
click at [0, 200] on html "Unable to login Retrieving listings data.. has not yet accepted the Terms of Us…" at bounding box center [579, 22] width 1159 height 554
click at [320, 227] on span "button" at bounding box center [320, 236] width 18 height 18
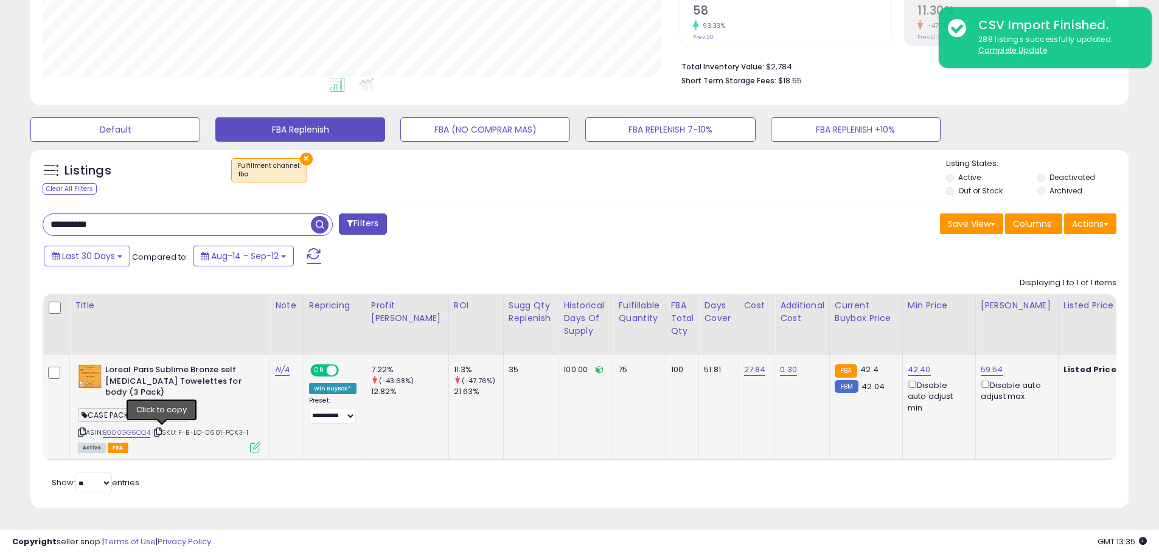
click at [162, 429] on icon at bounding box center [158, 432] width 8 height 7
paste input "***"
drag, startPoint x: 125, startPoint y: 212, endPoint x: -41, endPoint y: 202, distance: 166.5
click at [0, 202] on html "Unable to login Retrieving listings data.. has not yet accepted the Terms of Us…" at bounding box center [579, 11] width 1159 height 554
click at [316, 216] on span "button" at bounding box center [320, 225] width 18 height 18
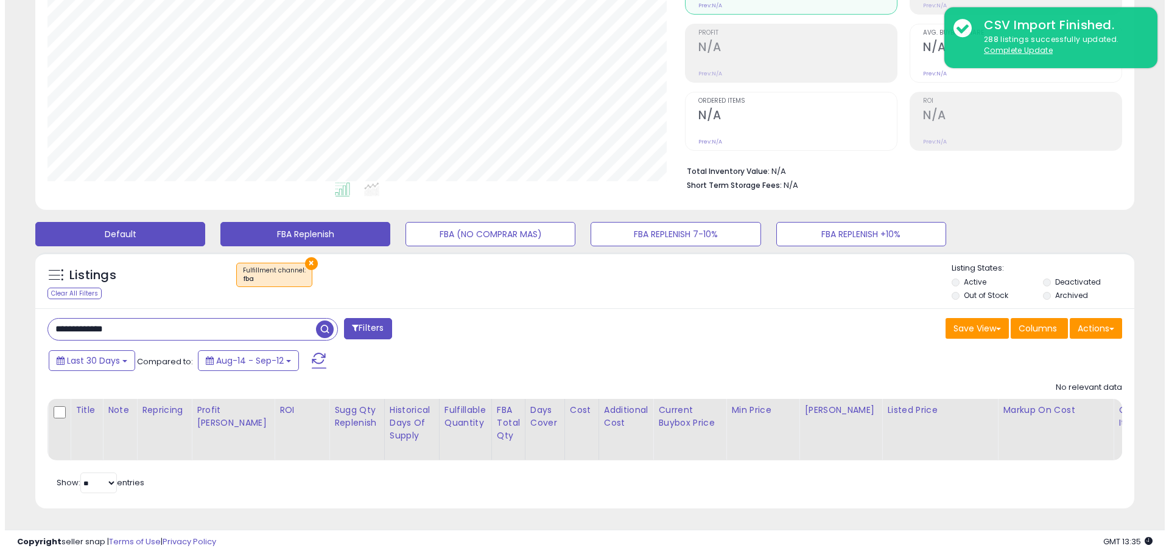
scroll to position [250, 637]
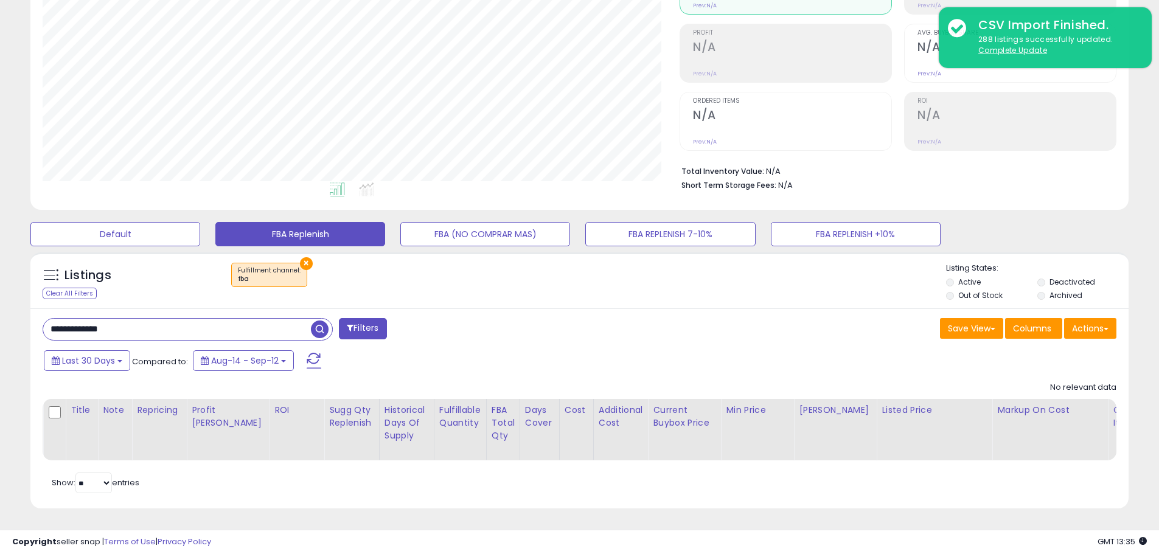
paste input "text"
drag, startPoint x: 129, startPoint y: 321, endPoint x: -35, endPoint y: 302, distance: 164.7
click at [0, 302] on html "Unable to login Retrieving listings data.. has not yet accepted the Terms of Us…" at bounding box center [579, 116] width 1159 height 554
click at [320, 321] on span "button" at bounding box center [320, 330] width 18 height 18
paste input "text"
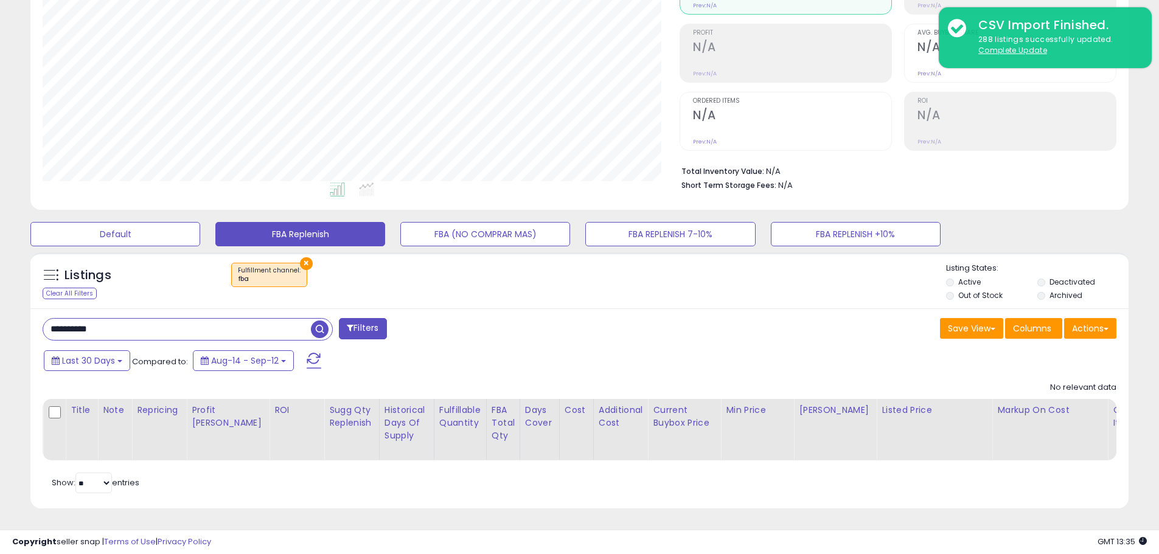
drag, startPoint x: 138, startPoint y: 323, endPoint x: 274, endPoint y: 315, distance: 136.5
click at [0, 302] on html "Unable to login Retrieving listings data.. has not yet accepted the Terms of Us…" at bounding box center [579, 116] width 1159 height 554
drag, startPoint x: 331, startPoint y: 317, endPoint x: 320, endPoint y: 321, distance: 11.5
click at [330, 319] on button "button" at bounding box center [321, 328] width 22 height 18
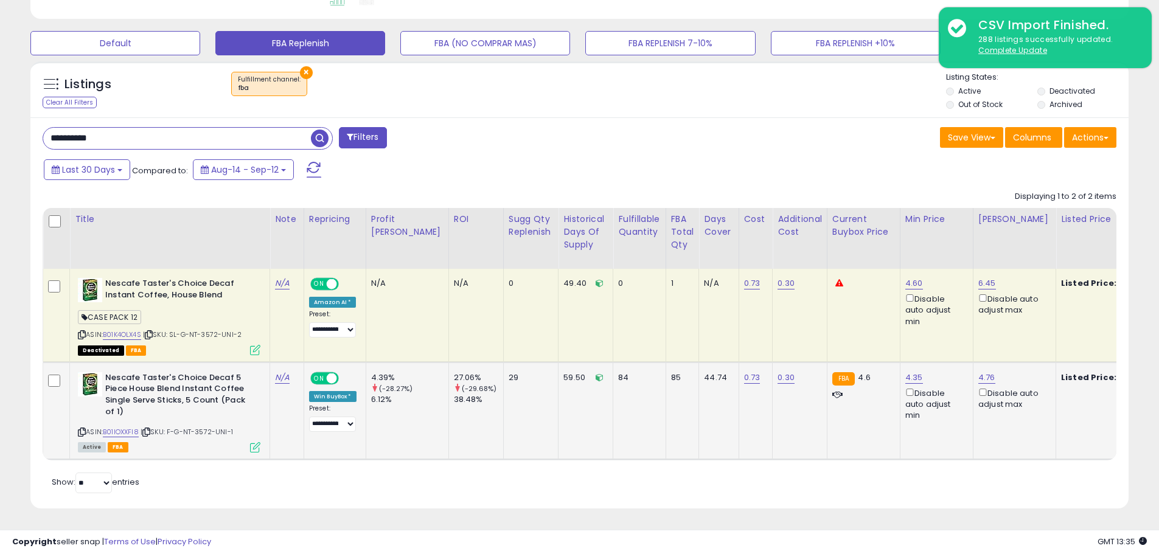
scroll to position [608367, 607979]
click at [149, 429] on icon at bounding box center [146, 432] width 8 height 7
paste input "text"
drag, startPoint x: 40, startPoint y: 130, endPoint x: -17, endPoint y: 130, distance: 57.2
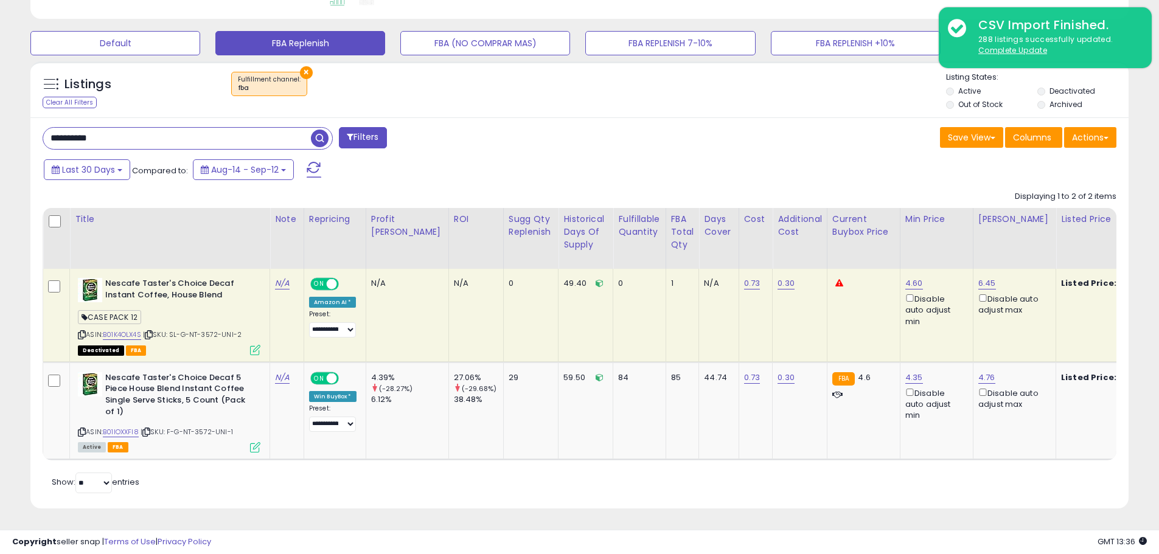
click at [326, 130] on span "button" at bounding box center [320, 139] width 18 height 18
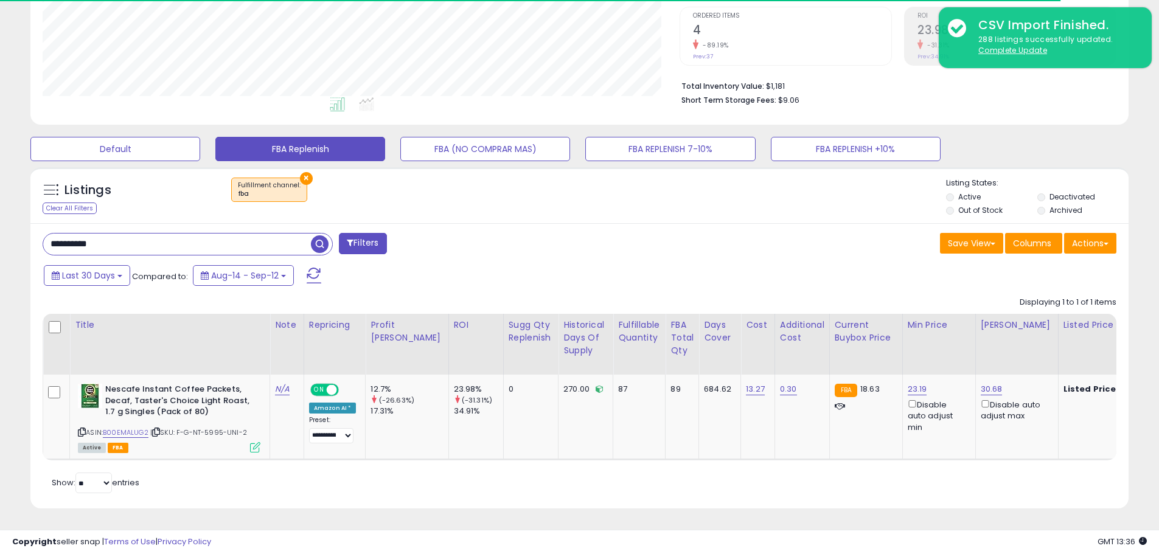
scroll to position [250, 637]
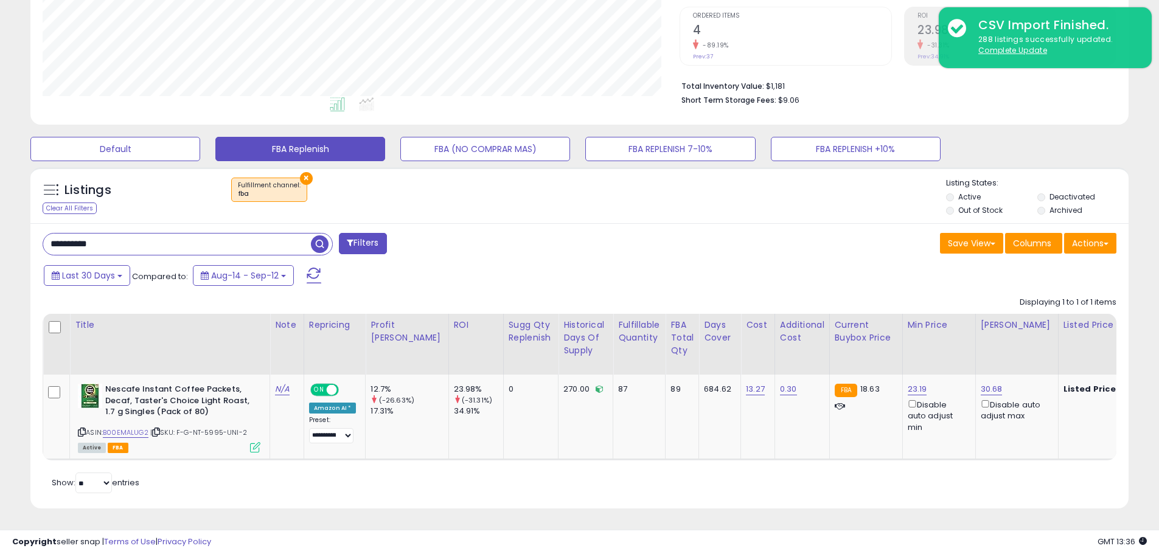
paste input "***"
drag, startPoint x: 126, startPoint y: 236, endPoint x: -15, endPoint y: 220, distance: 142.2
click at [0, 220] on html "Unable to login Retrieving listings data.. has not yet accepted the Terms of Us…" at bounding box center [579, 31] width 1159 height 554
click at [319, 237] on span "button" at bounding box center [320, 245] width 18 height 18
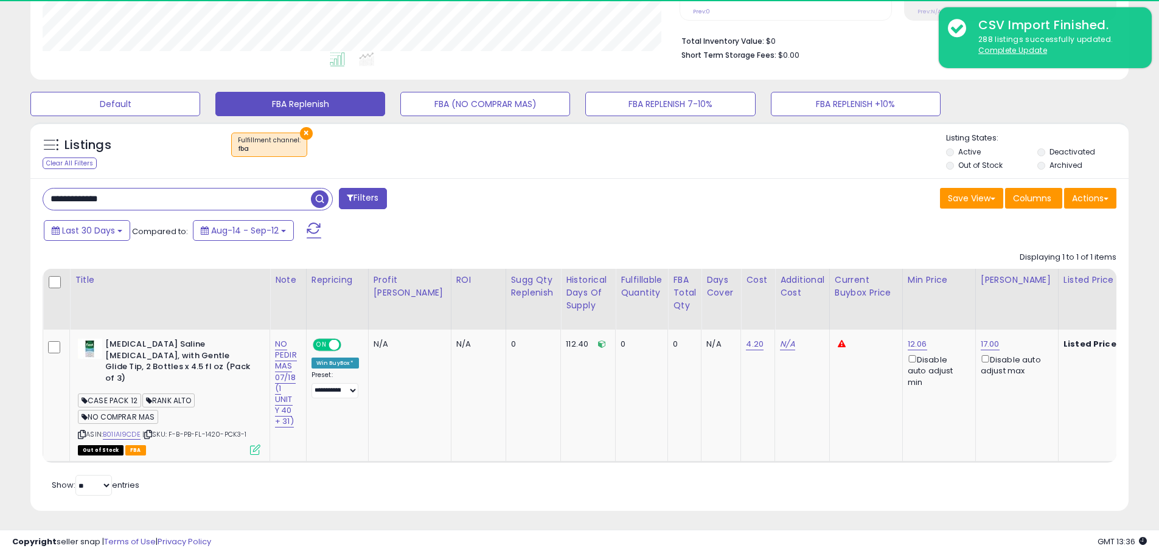
scroll to position [608367, 607979]
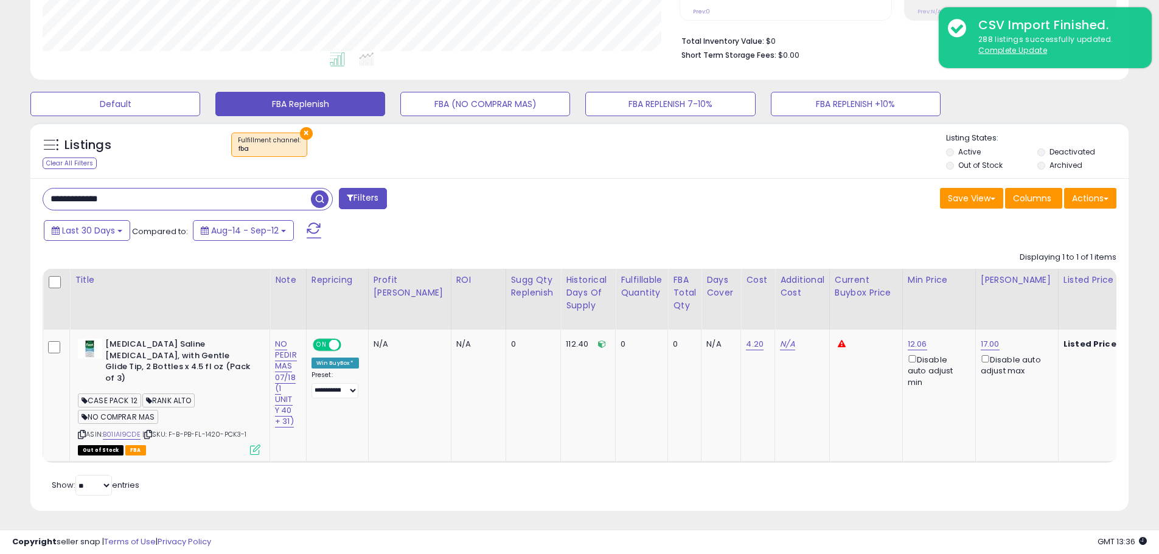
paste input "text"
drag, startPoint x: 127, startPoint y: 195, endPoint x: -6, endPoint y: 194, distance: 132.7
click at [320, 194] on span "button" at bounding box center [320, 199] width 18 height 18
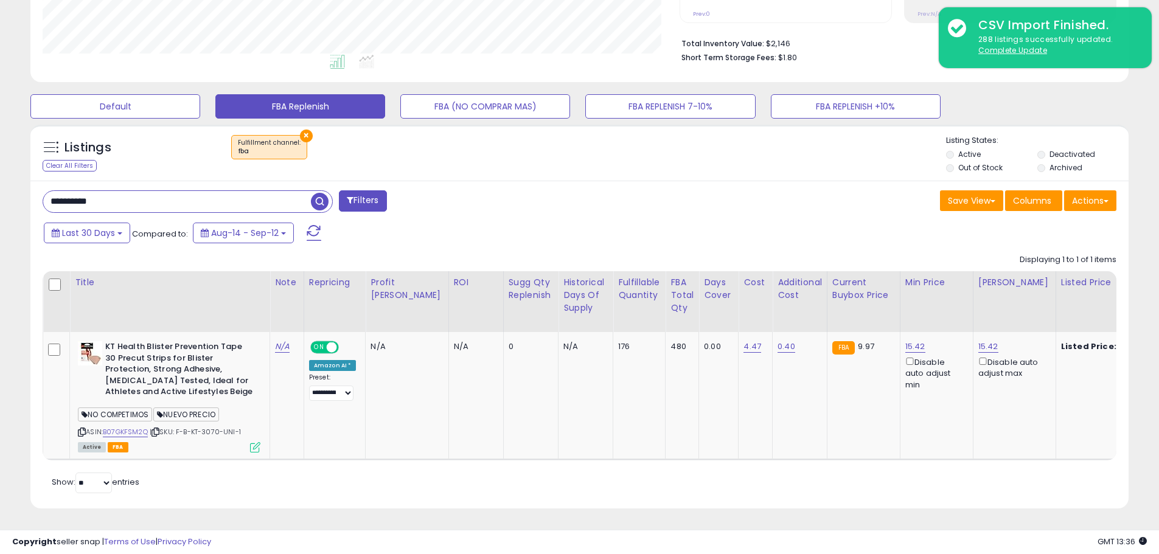
paste input "text"
drag, startPoint x: 113, startPoint y: 201, endPoint x: 16, endPoint y: 192, distance: 96.5
click at [16, 192] on div "**********" at bounding box center [579, 143] width 1147 height 761
click at [319, 198] on span "button" at bounding box center [320, 202] width 18 height 18
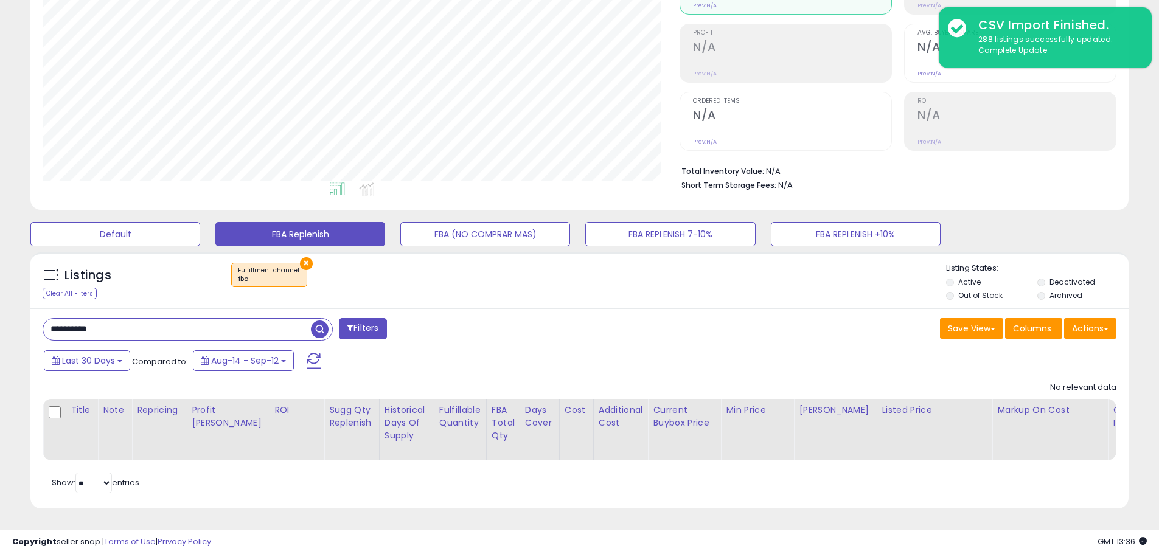
paste input "text"
drag, startPoint x: 118, startPoint y: 318, endPoint x: -33, endPoint y: 304, distance: 151.6
click at [0, 304] on html "Unable to login Retrieving listings data.. has not yet accepted the Terms of Us…" at bounding box center [579, 116] width 1159 height 554
click at [317, 321] on span "button" at bounding box center [320, 330] width 18 height 18
drag, startPoint x: 104, startPoint y: 321, endPoint x: -4, endPoint y: 314, distance: 108.0
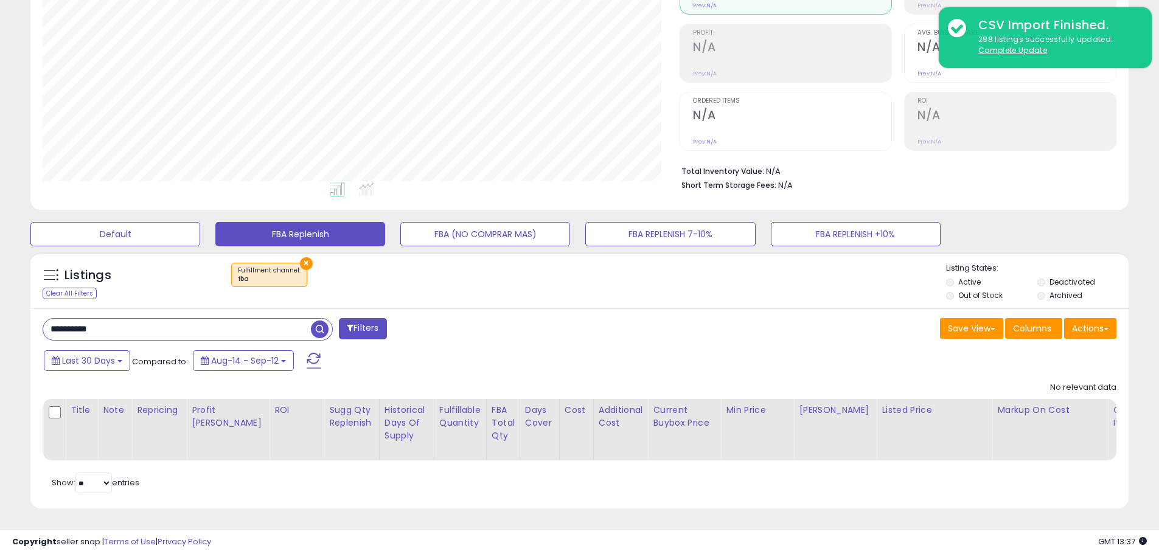
click at [0, 314] on html "Unable to login Retrieving listings data.. has not yet accepted the Terms of Us…" at bounding box center [579, 116] width 1159 height 554
paste input "***"
click at [320, 321] on span "button" at bounding box center [320, 330] width 18 height 18
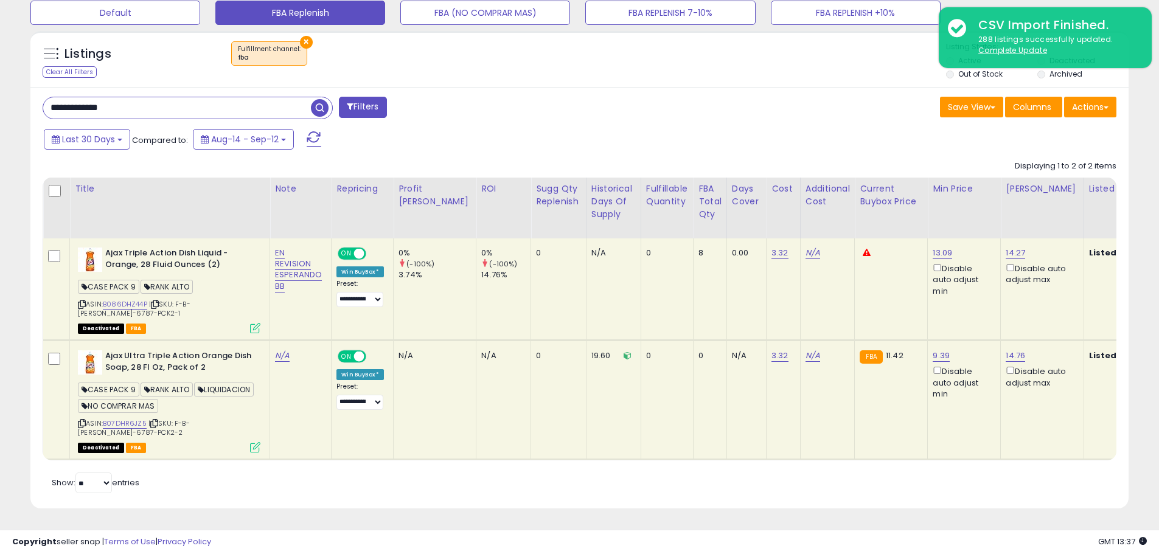
scroll to position [392, 0]
paste input "text"
drag, startPoint x: 133, startPoint y: 97, endPoint x: -111, endPoint y: 90, distance: 243.6
click at [320, 99] on span "button" at bounding box center [320, 108] width 18 height 18
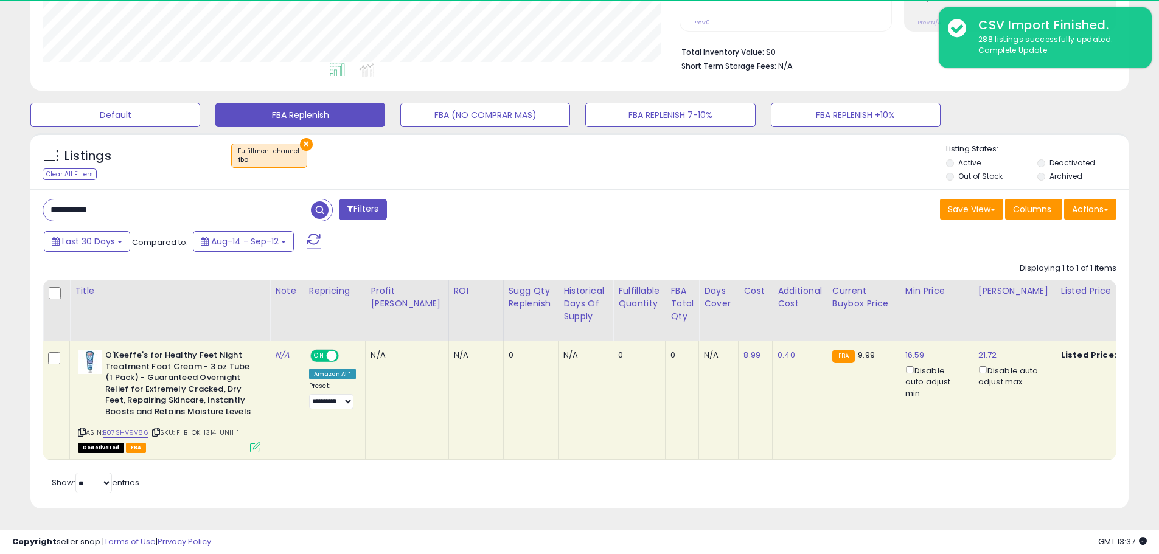
scroll to position [250, 637]
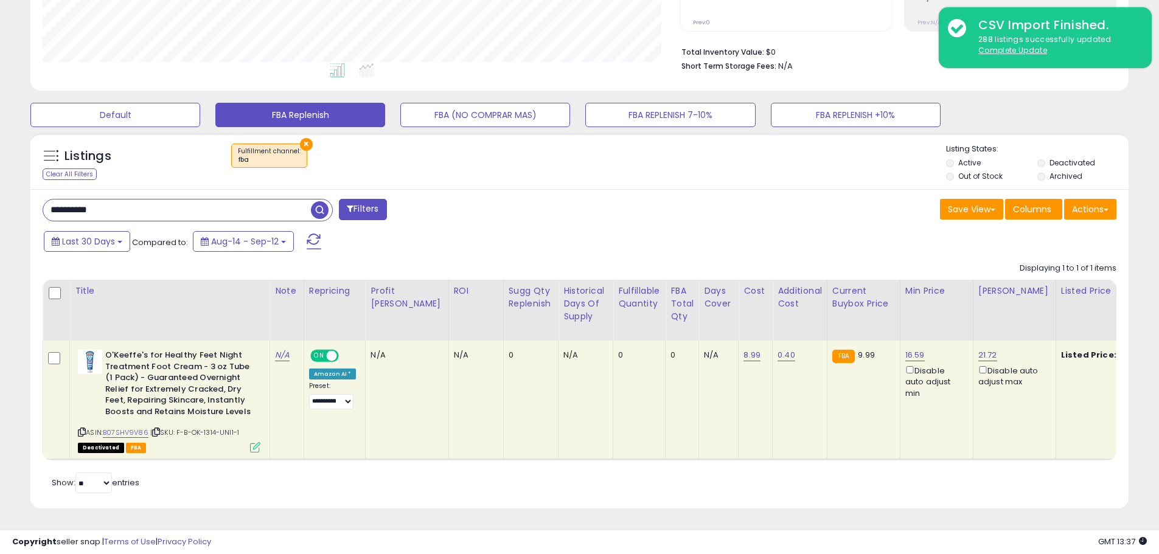
paste input "***"
drag, startPoint x: 113, startPoint y: 202, endPoint x: -44, endPoint y: 196, distance: 156.5
click at [317, 201] on span "button" at bounding box center [320, 210] width 18 height 18
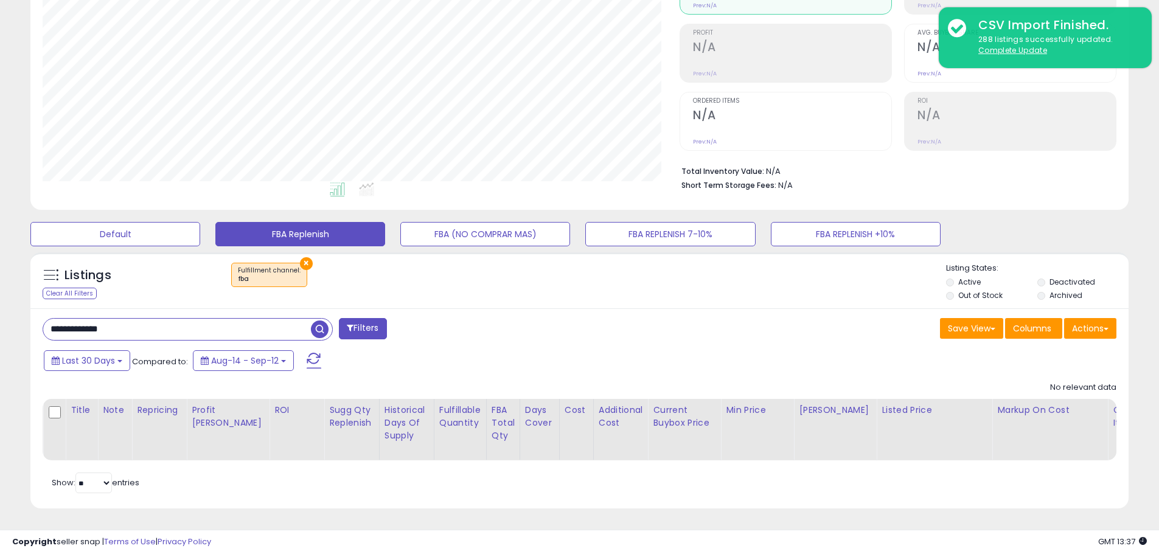
paste input "text"
drag, startPoint x: 134, startPoint y: 318, endPoint x: -73, endPoint y: 309, distance: 207.1
click at [0, 309] on html "Unable to login Retrieving listings data.. has not yet accepted the Terms of Us…" at bounding box center [579, 116] width 1159 height 554
click at [322, 321] on span "button" at bounding box center [320, 330] width 18 height 18
paste input "text"
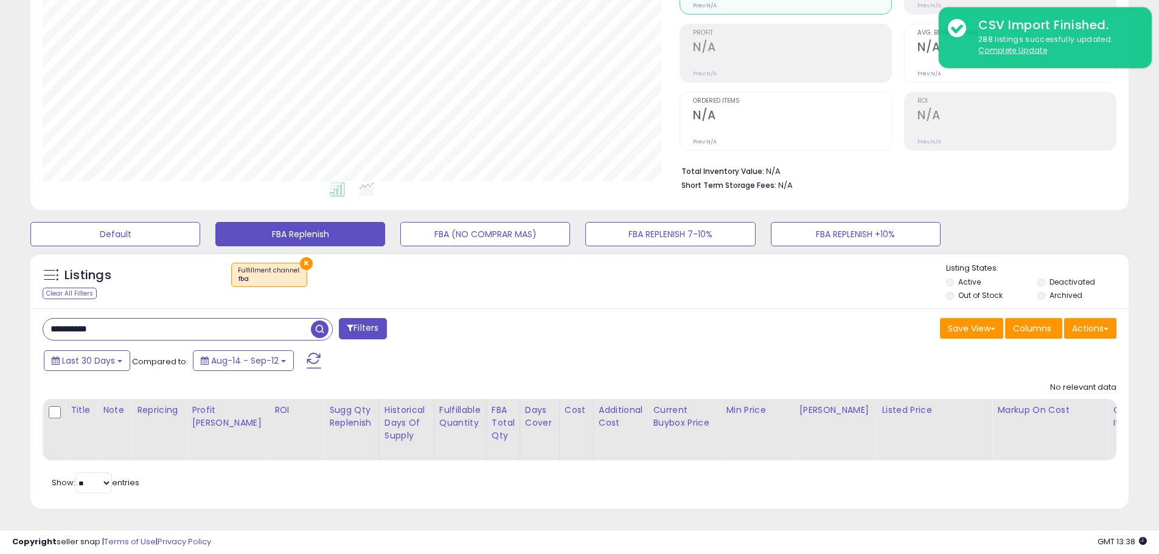
drag, startPoint x: 41, startPoint y: 321, endPoint x: -14, endPoint y: 321, distance: 54.8
click at [0, 321] on html "Unable to login Retrieving listings data.. has not yet accepted the Terms of Us…" at bounding box center [579, 116] width 1159 height 554
click at [321, 321] on span "button" at bounding box center [320, 330] width 18 height 18
drag, startPoint x: 114, startPoint y: 326, endPoint x: 5, endPoint y: 315, distance: 109.6
click at [5, 315] on div "**********" at bounding box center [579, 216] width 1159 height 676
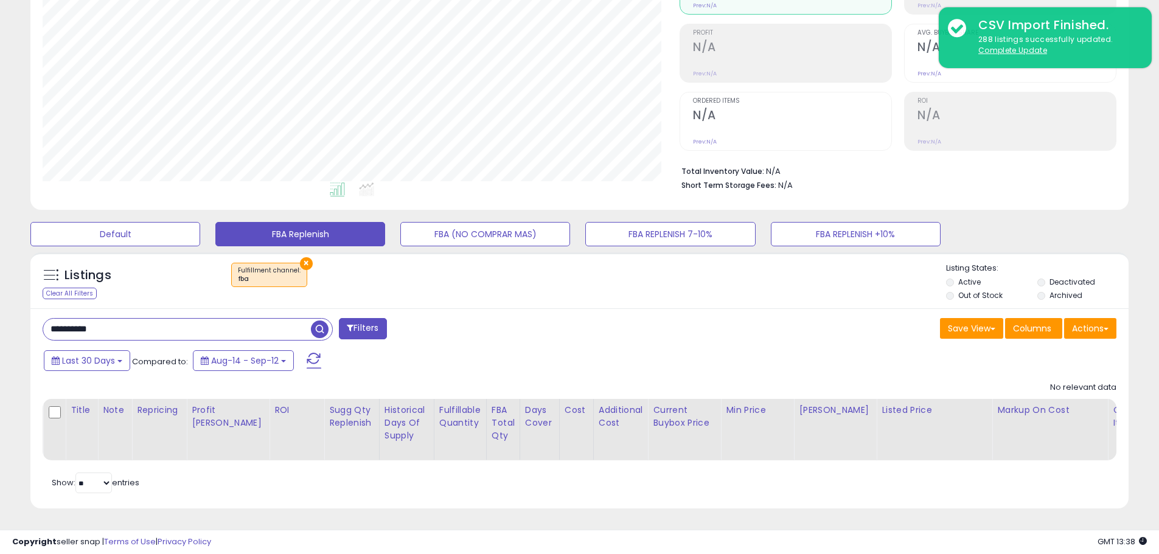
paste input "text"
click at [324, 321] on span "button" at bounding box center [320, 330] width 18 height 18
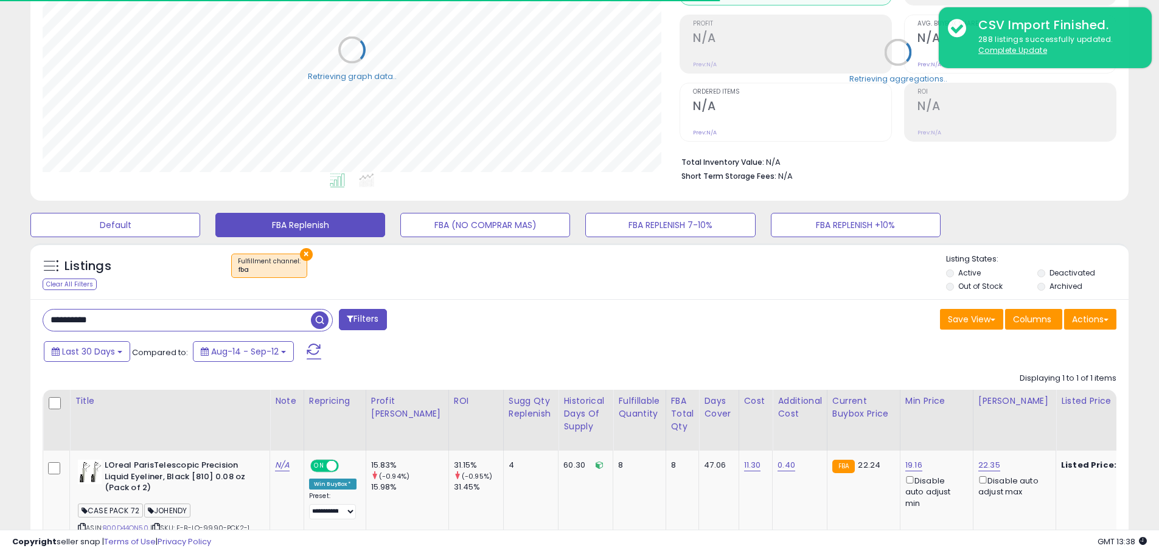
scroll to position [608367, 607979]
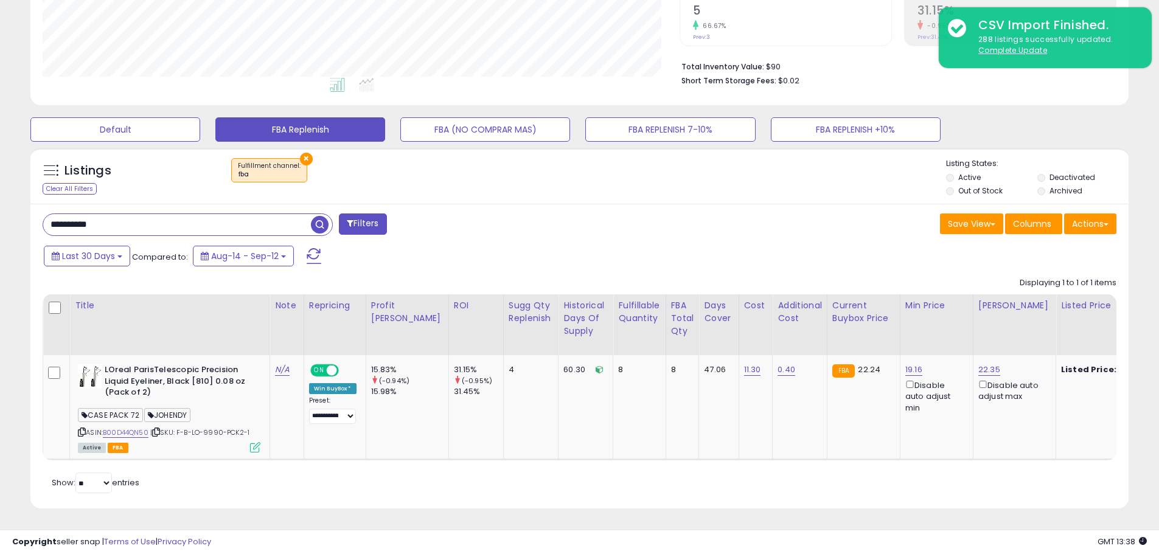
drag, startPoint x: 10, startPoint y: 198, endPoint x: -41, endPoint y: 195, distance: 51.2
click at [0, 195] on html "Unable to login Retrieving listings data.. has not yet accepted the Terms of Us…" at bounding box center [579, 11] width 1159 height 554
paste input "***"
click at [319, 217] on span "button" at bounding box center [320, 225] width 18 height 18
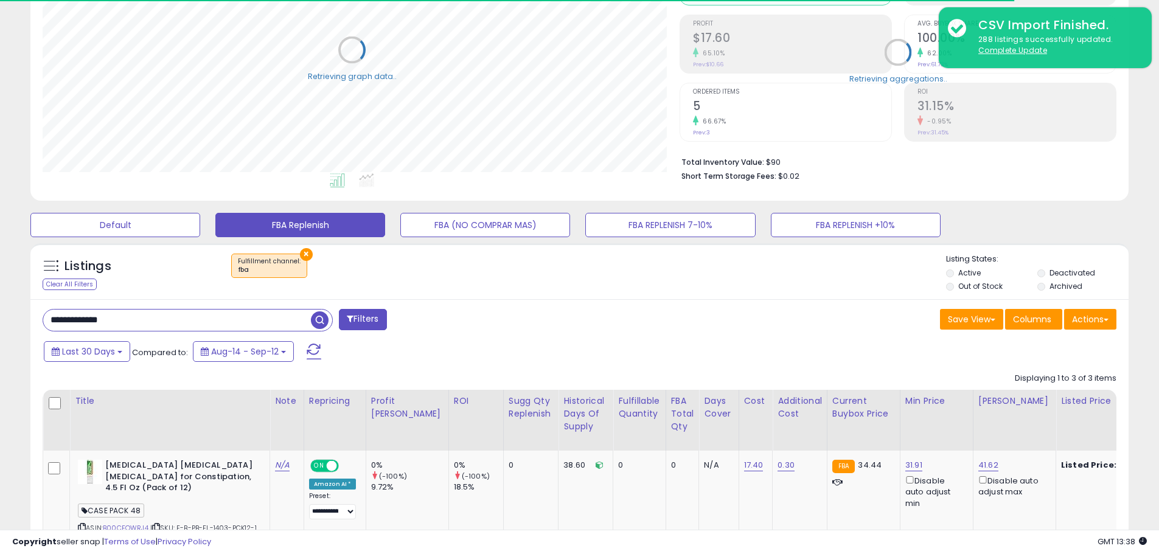
scroll to position [250, 637]
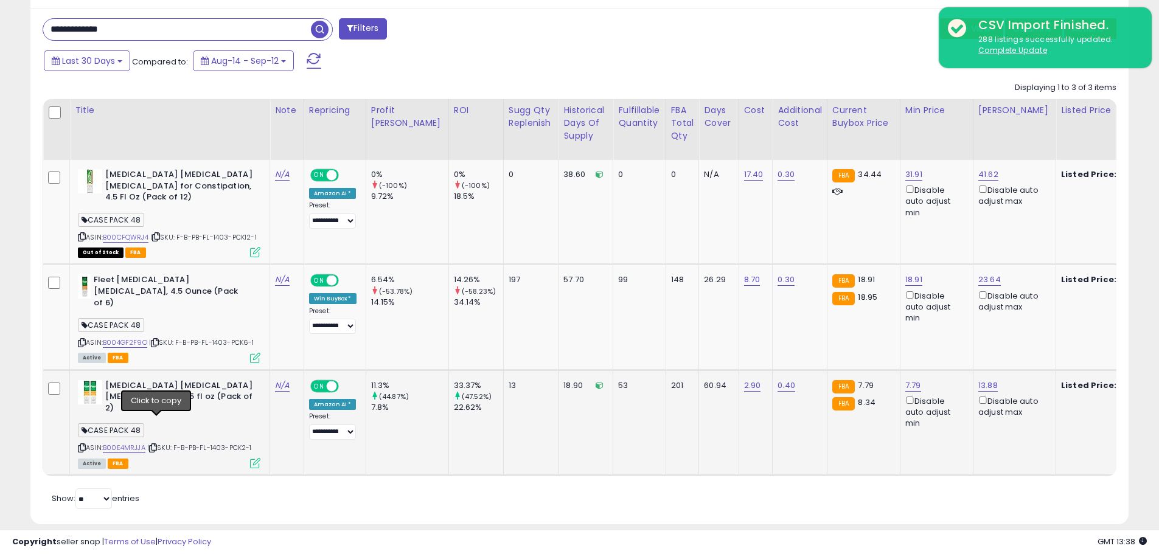
click at [157, 445] on icon at bounding box center [153, 448] width 8 height 7
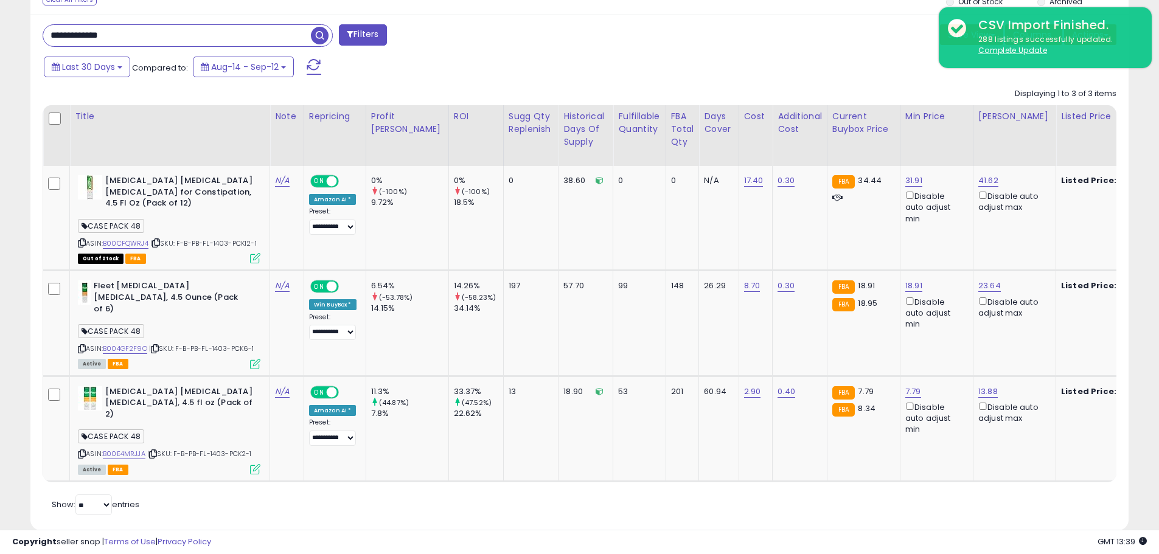
paste input "text"
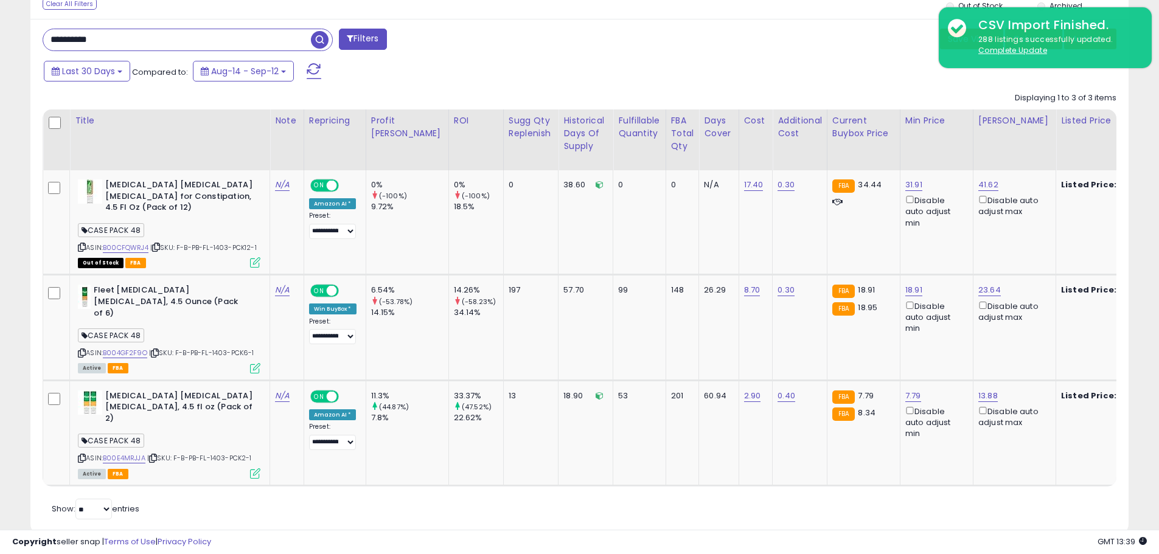
drag, startPoint x: 138, startPoint y: 31, endPoint x: -43, endPoint y: 10, distance: 181.9
click at [320, 32] on span "button" at bounding box center [320, 40] width 18 height 18
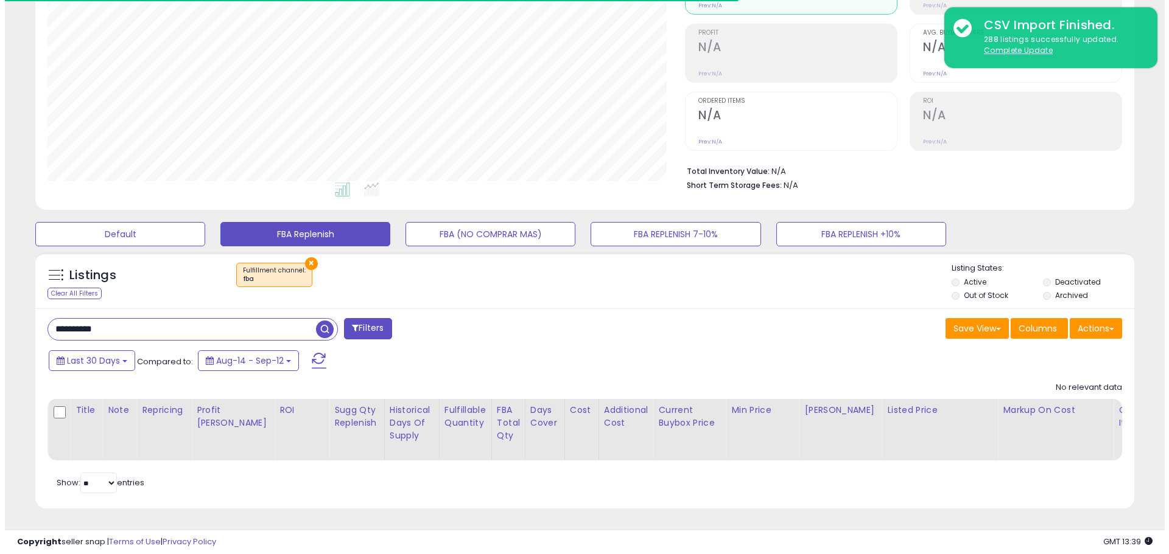
scroll to position [250, 637]
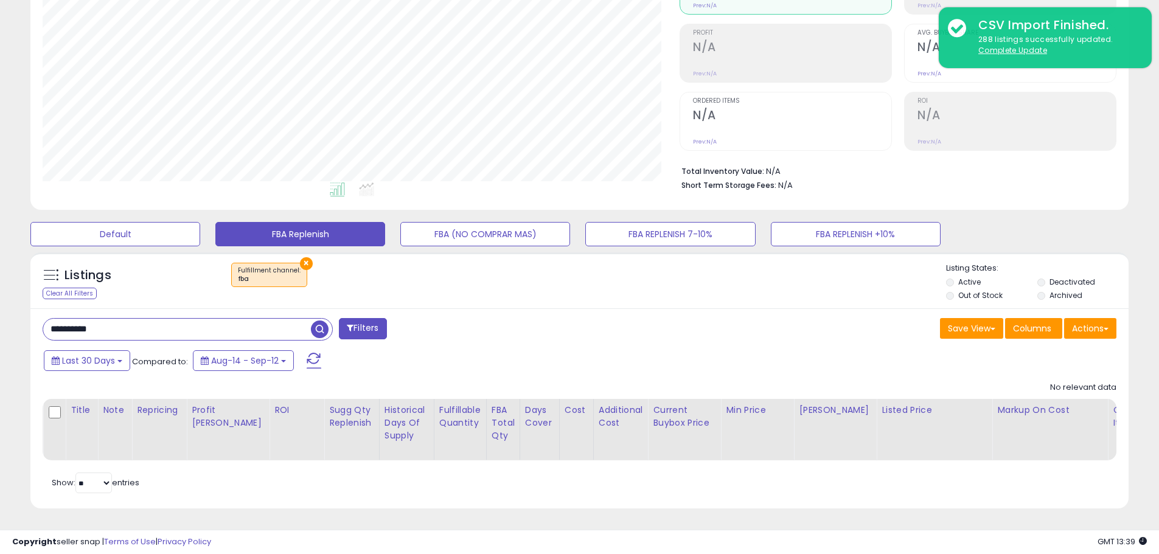
paste input "text"
drag, startPoint x: 60, startPoint y: 300, endPoint x: -37, endPoint y: 295, distance: 96.3
click at [0, 295] on html "Unable to login Retrieving listings data.. has not yet accepted the Terms of Us…" at bounding box center [579, 116] width 1159 height 554
click at [321, 321] on span "button" at bounding box center [320, 330] width 18 height 18
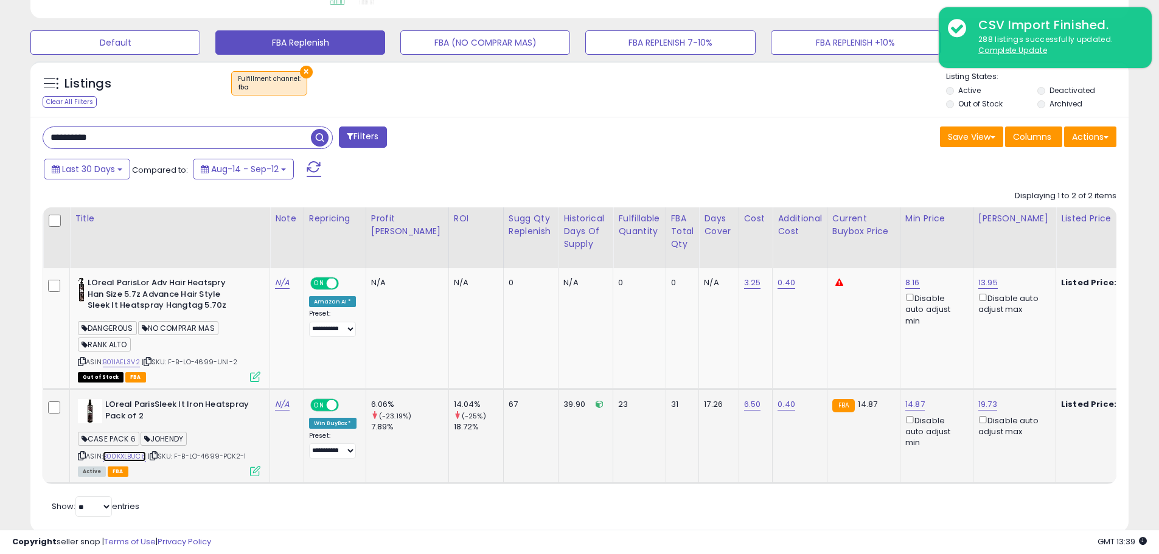
click at [136, 458] on link "B00KXLBUC8" at bounding box center [124, 457] width 43 height 10
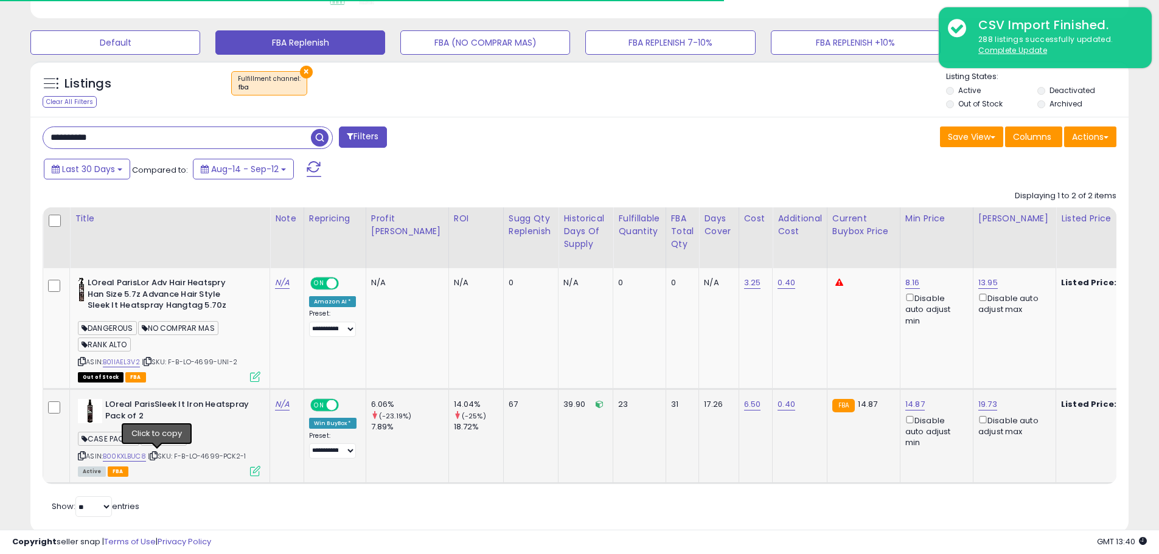
click at [158, 457] on icon at bounding box center [154, 456] width 8 height 7
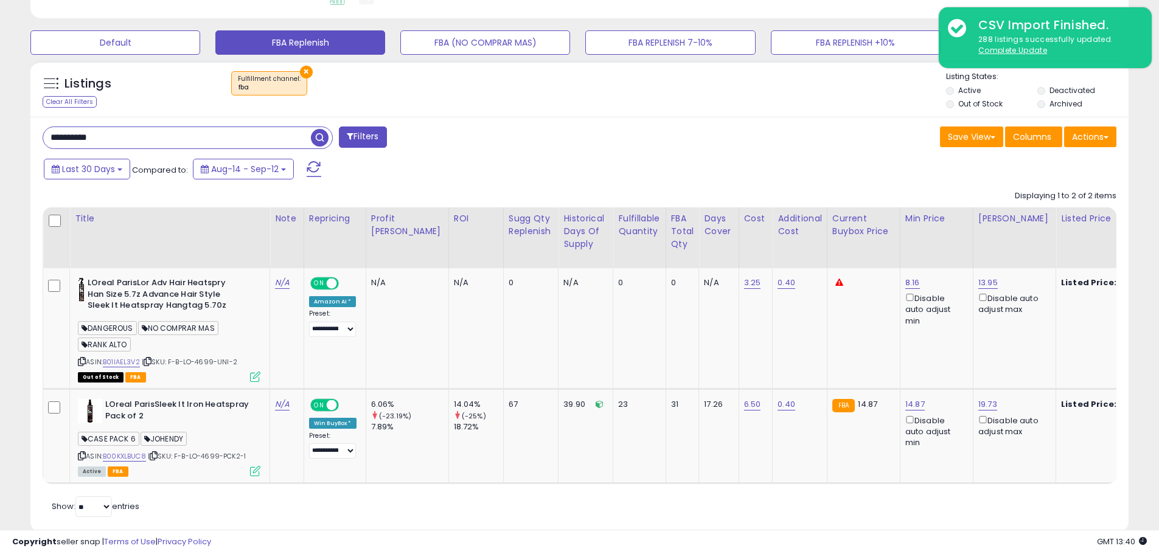
paste input "***"
drag, startPoint x: 124, startPoint y: 138, endPoint x: -80, endPoint y: 131, distance: 203.4
click at [315, 141] on span "button" at bounding box center [320, 138] width 18 height 18
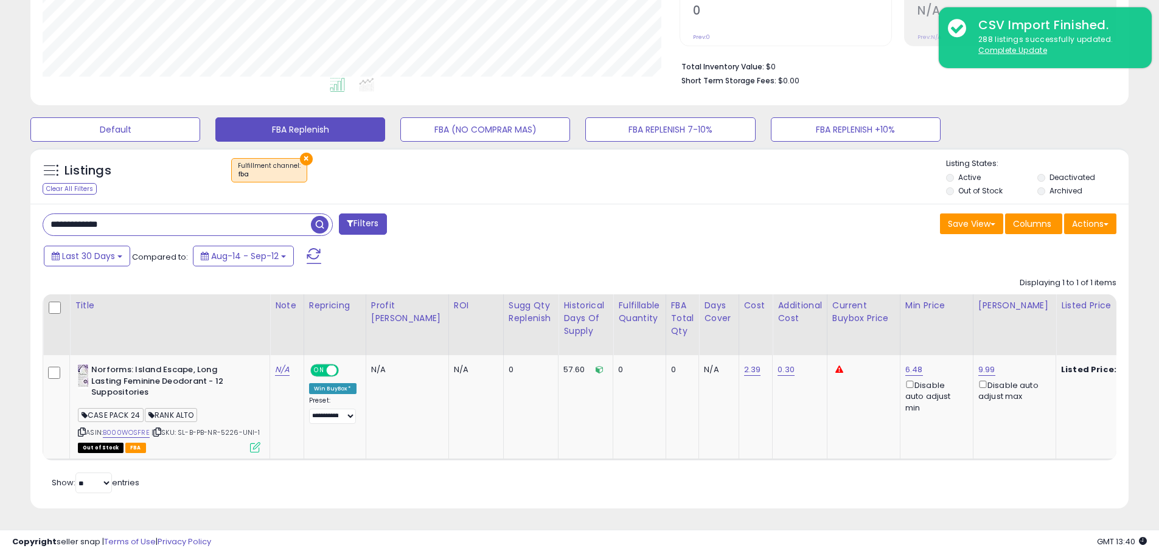
paste input "text"
drag, startPoint x: 135, startPoint y: 215, endPoint x: -24, endPoint y: 217, distance: 158.9
click at [0, 217] on html "Unable to login Retrieving listings data.. has not yet accepted the Terms of Us…" at bounding box center [579, 11] width 1159 height 554
click at [321, 216] on span "button" at bounding box center [320, 225] width 18 height 18
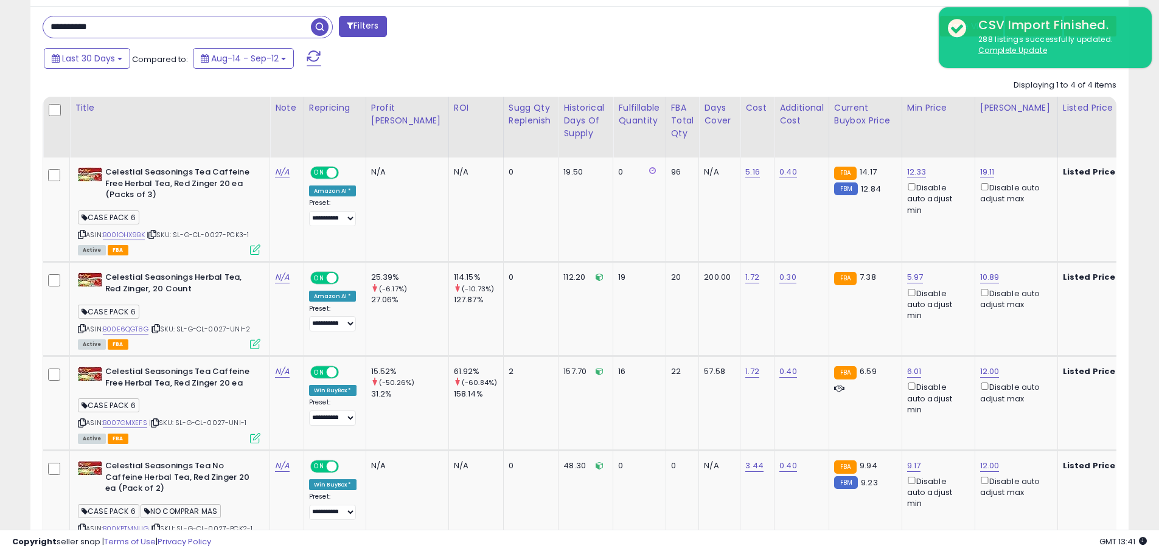
scroll to position [353, 0]
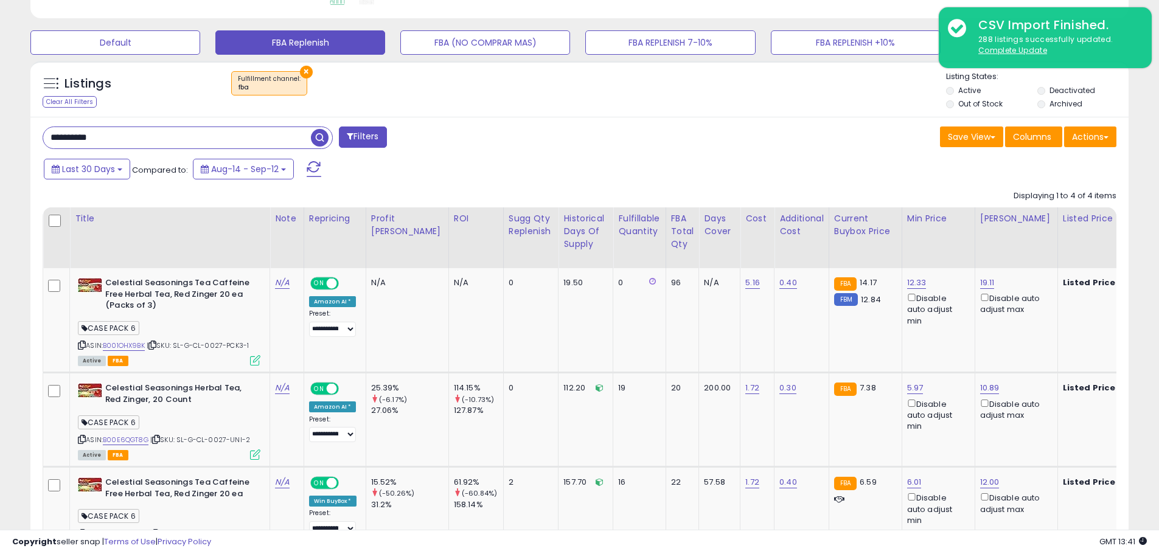
drag, startPoint x: 118, startPoint y: 133, endPoint x: -10, endPoint y: 128, distance: 127.9
paste input "text"
click at [321, 136] on span "button" at bounding box center [320, 138] width 18 height 18
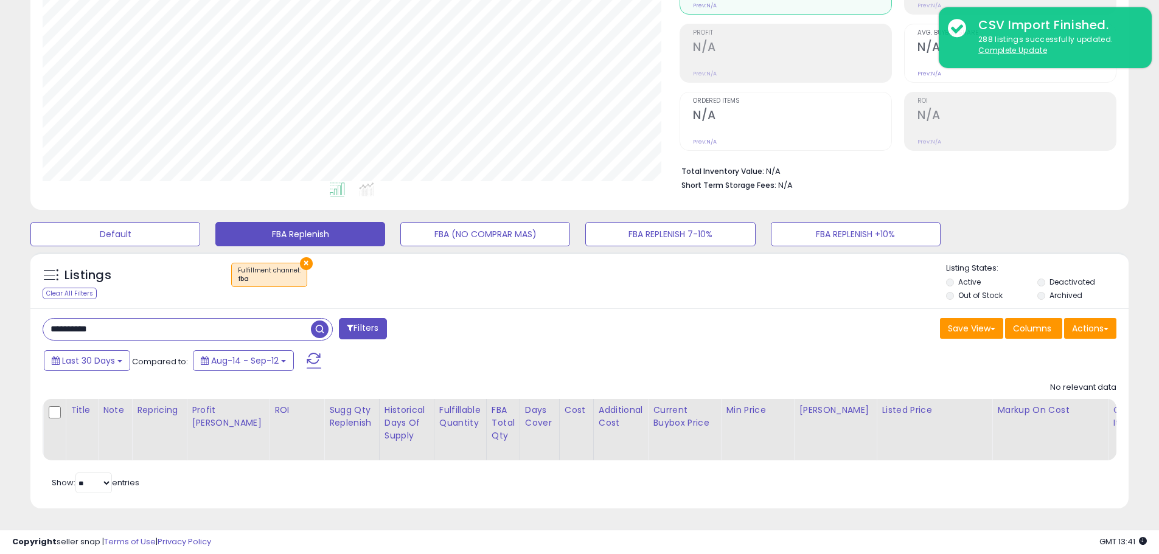
scroll to position [250, 637]
paste input "text"
drag, startPoint x: 70, startPoint y: 323, endPoint x: 13, endPoint y: 313, distance: 58.0
click at [13, 313] on div "**********" at bounding box center [579, 207] width 1147 height 634
click at [318, 321] on span "button" at bounding box center [320, 330] width 18 height 18
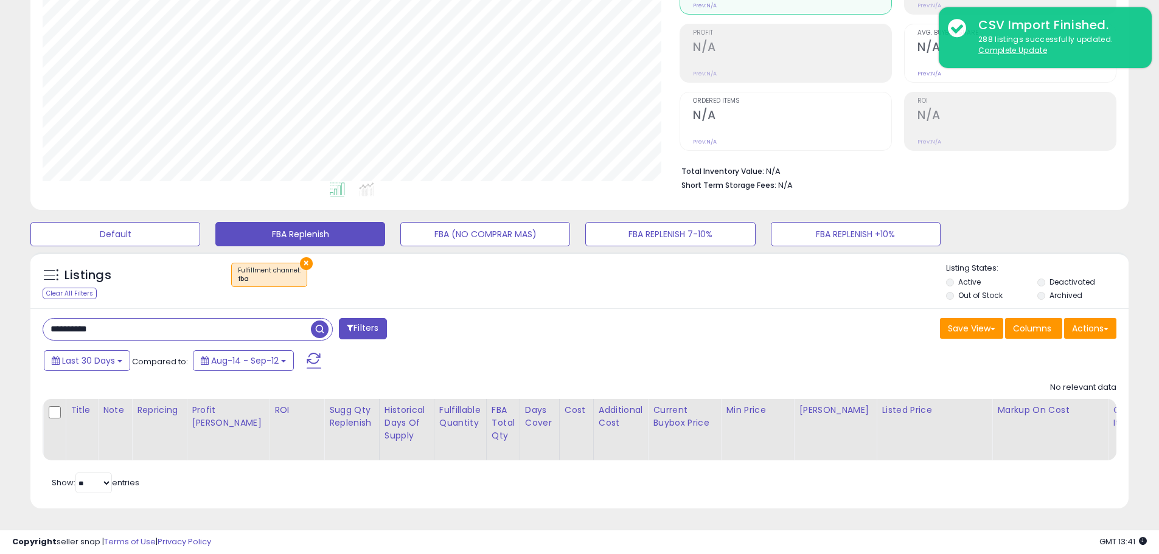
drag, startPoint x: 62, startPoint y: 311, endPoint x: -5, endPoint y: 301, distance: 68.3
click at [0, 301] on html "Unable to login Retrieving listings data.. has not yet accepted the Terms of Us…" at bounding box center [579, 116] width 1159 height 554
paste input "***"
click at [325, 325] on span "button" at bounding box center [320, 330] width 18 height 18
paste input "text"
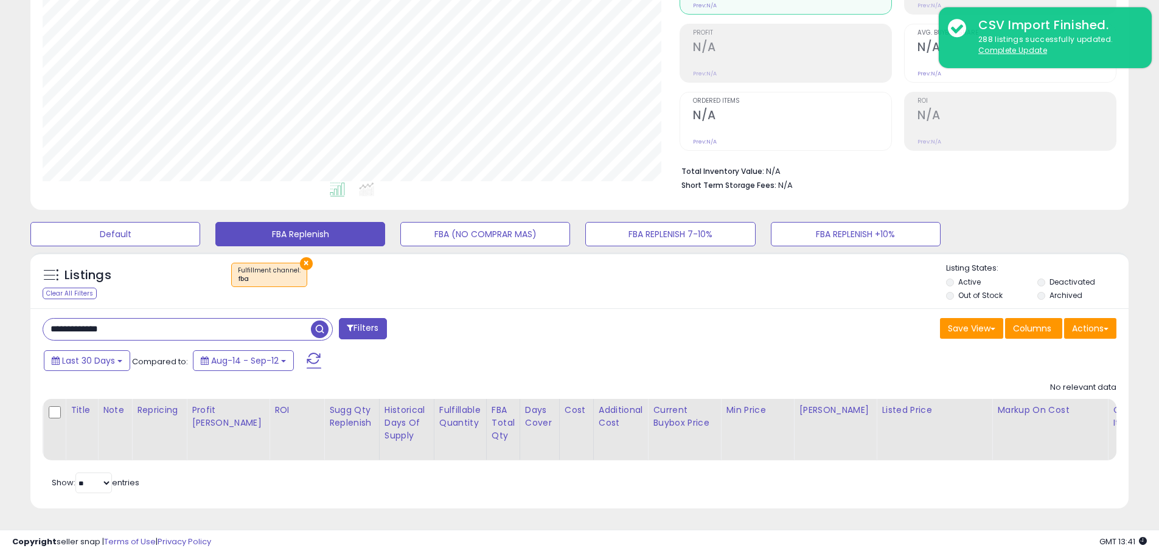
drag, startPoint x: 127, startPoint y: 315, endPoint x: 29, endPoint y: 330, distance: 99.8
click at [29, 330] on div "Listings Clear All Filters × Fulfillment channel : fba Active" at bounding box center [579, 385] width 1117 height 278
click at [312, 321] on span "button" at bounding box center [320, 330] width 18 height 18
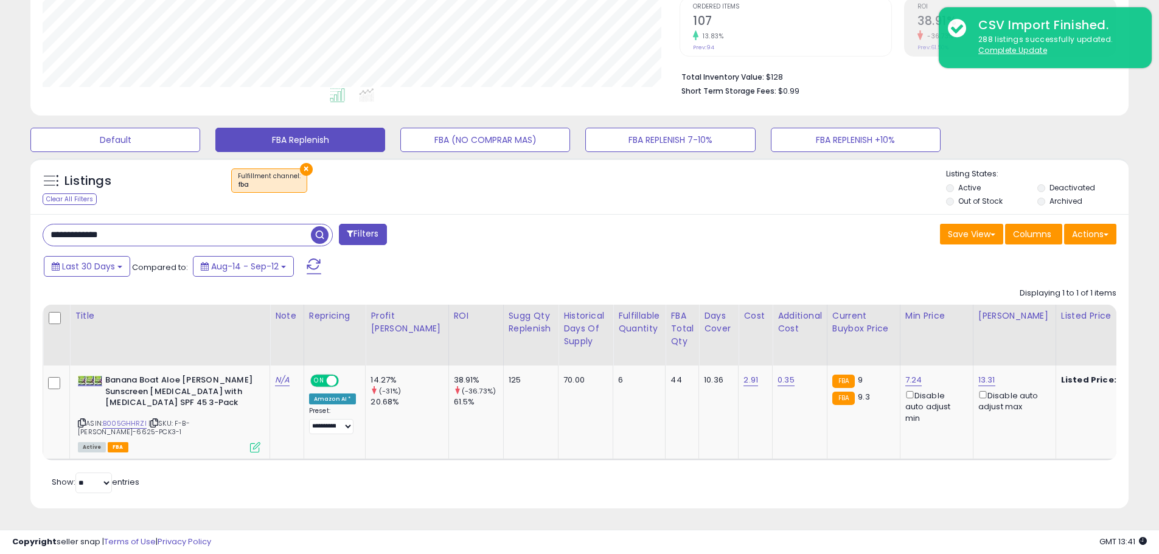
paste input "text"
drag, startPoint x: 110, startPoint y: 232, endPoint x: -7, endPoint y: 232, distance: 116.2
click at [0, 232] on html "Unable to login Retrieving listings data.. has not yet accepted the Terms of Us…" at bounding box center [579, 21] width 1159 height 554
click at [322, 236] on span "button" at bounding box center [320, 235] width 18 height 18
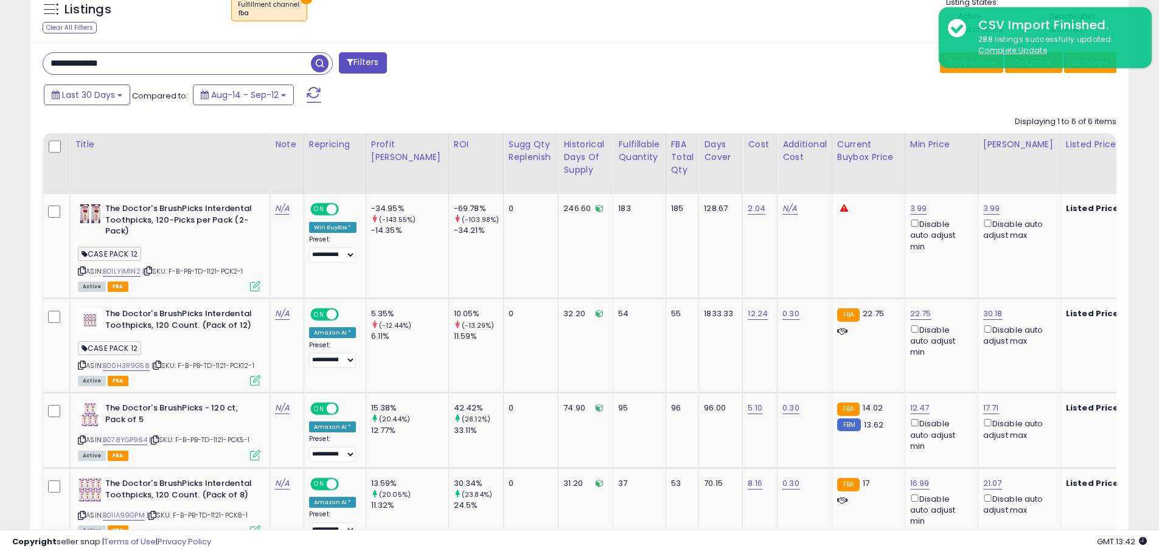
drag, startPoint x: 136, startPoint y: 55, endPoint x: 128, endPoint y: 61, distance: 9.1
click at [133, 58] on input "**********" at bounding box center [177, 63] width 268 height 21
drag, startPoint x: 127, startPoint y: 65, endPoint x: 28, endPoint y: 60, distance: 99.3
click at [28, 60] on div "Listings Clear All Filters × Fulfillment channel : fba Active" at bounding box center [579, 370] width 1117 height 778
paste input "text"
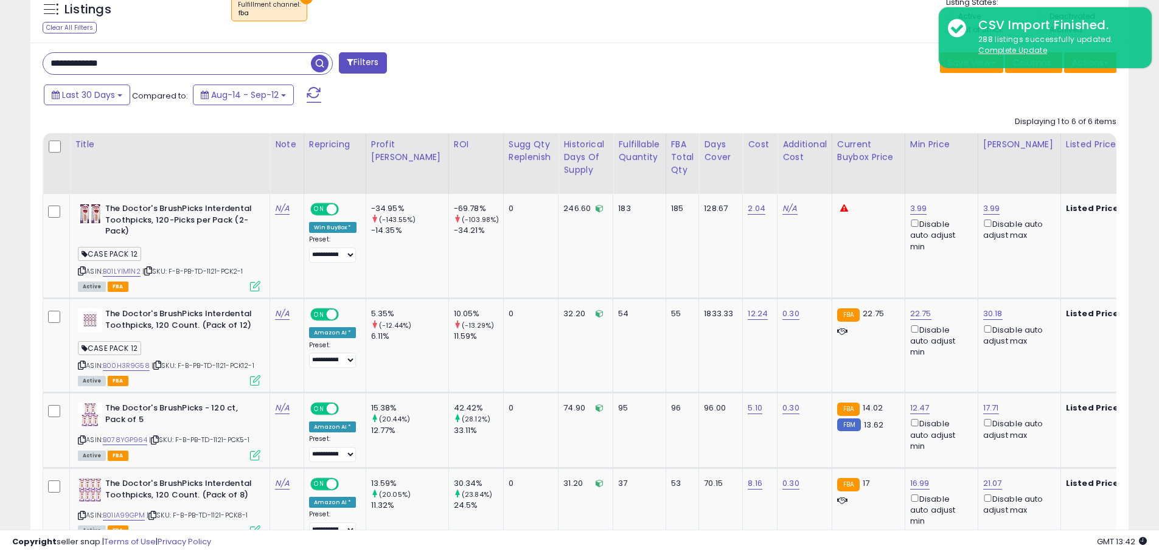
click at [317, 66] on span "button" at bounding box center [320, 64] width 18 height 18
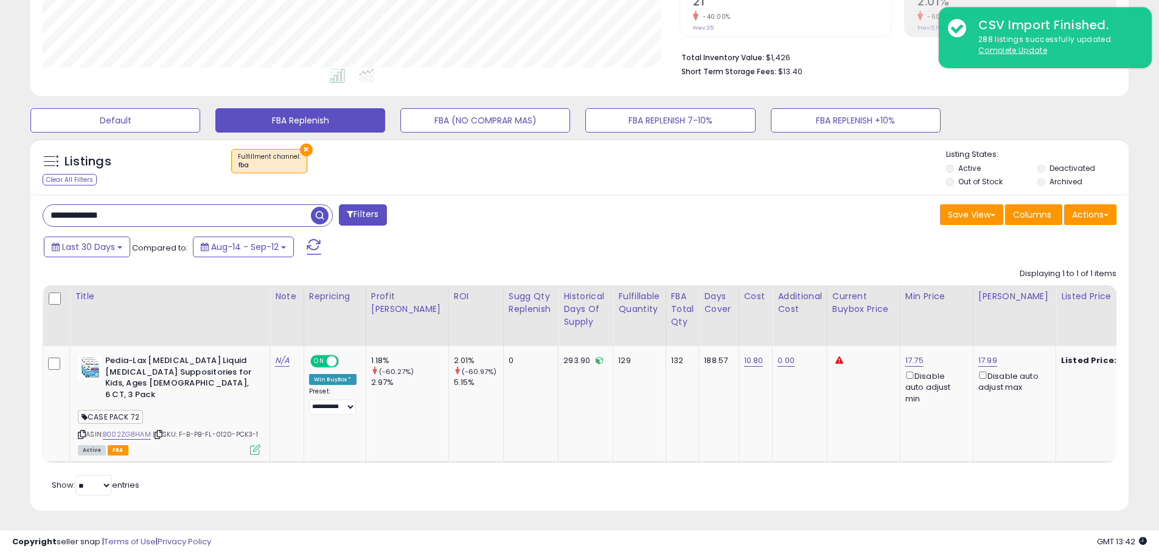
drag, startPoint x: 121, startPoint y: 213, endPoint x: -38, endPoint y: 209, distance: 158.9
click at [0, 209] on html "Unable to login Retrieving listings data.. has not yet accepted the Terms of Us…" at bounding box center [579, 2] width 1159 height 554
paste input "text"
click at [322, 220] on span "button" at bounding box center [320, 216] width 18 height 18
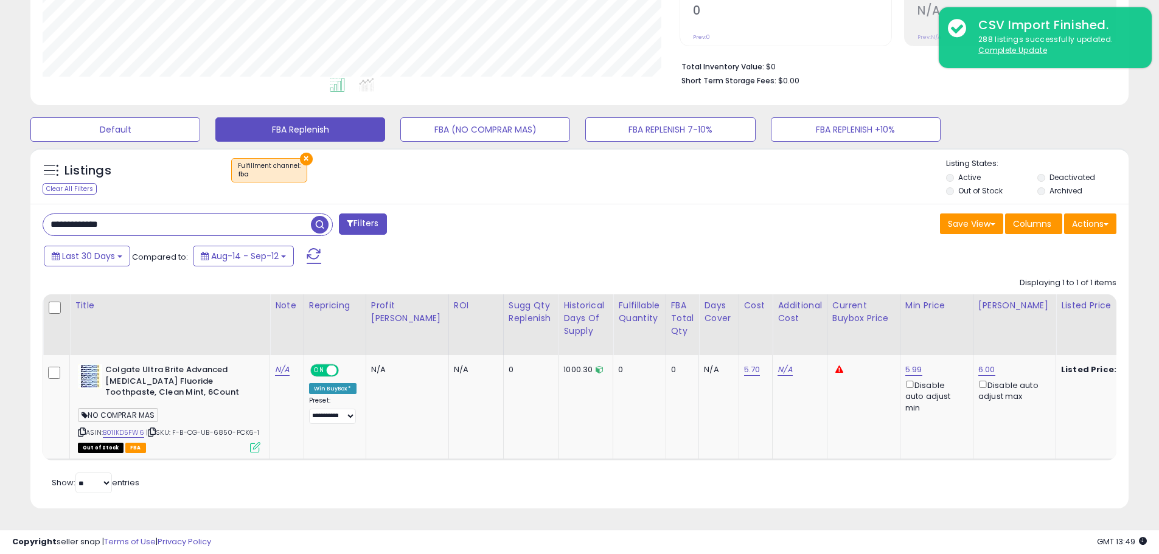
paste input "*"
drag, startPoint x: 143, startPoint y: 211, endPoint x: -6, endPoint y: 215, distance: 149.2
click at [0, 215] on html "Unable to login Retrieving listings data.. has not yet accepted the Terms of Us…" at bounding box center [579, 11] width 1159 height 554
type input "**********"
click at [327, 216] on span "button" at bounding box center [320, 225] width 18 height 18
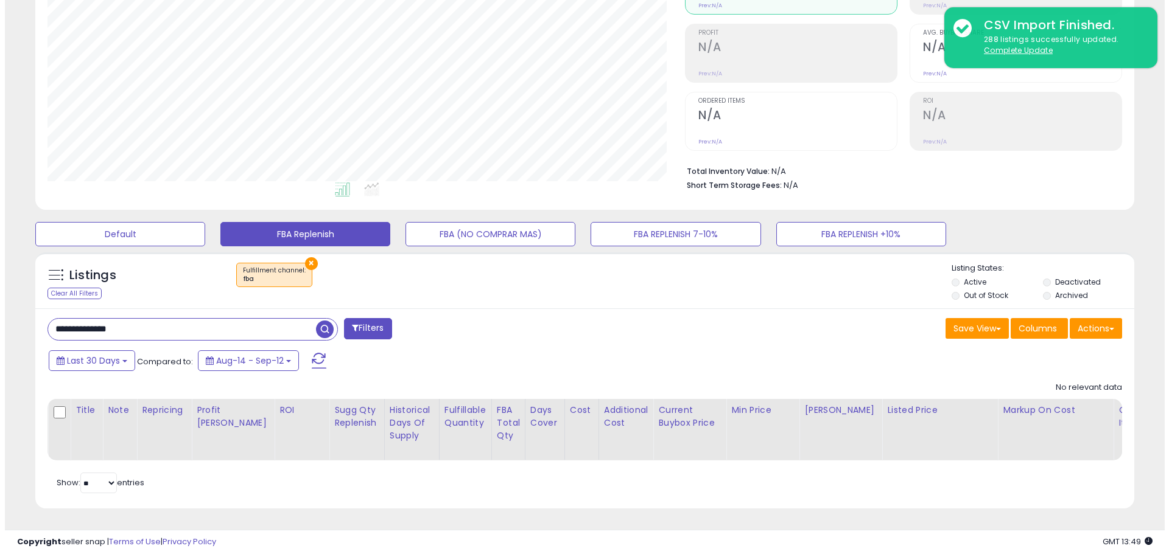
scroll to position [170, 0]
drag, startPoint x: 145, startPoint y: 319, endPoint x: -32, endPoint y: 306, distance: 177.0
click at [0, 306] on html "Unable to login Retrieving listings data.. has not yet accepted the Terms of Us…" at bounding box center [579, 116] width 1159 height 554
click at [318, 321] on span "button" at bounding box center [320, 330] width 18 height 18
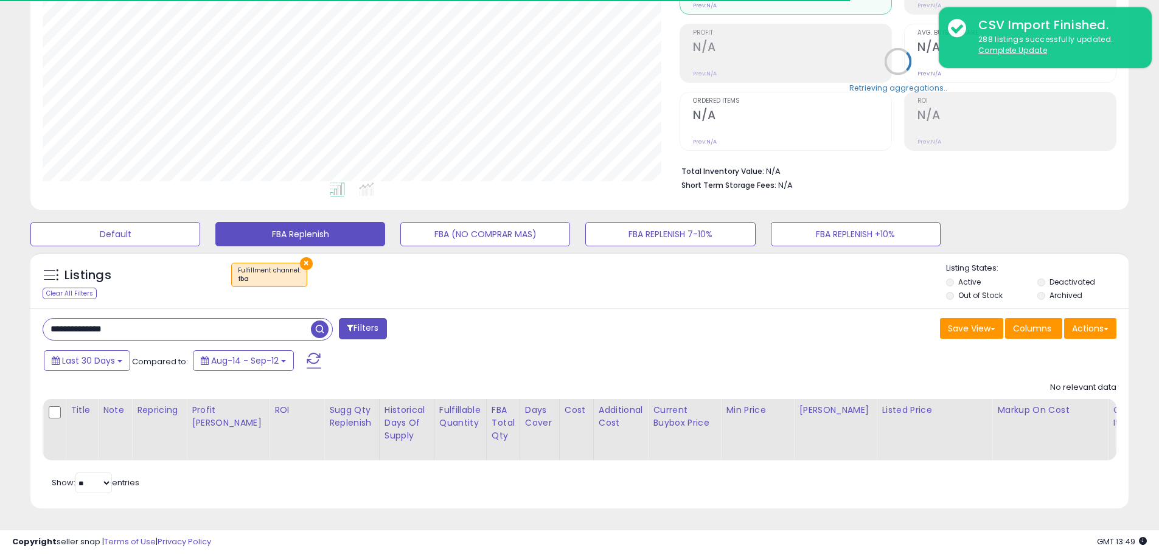
scroll to position [250, 637]
